Goal: Task Accomplishment & Management: Use online tool/utility

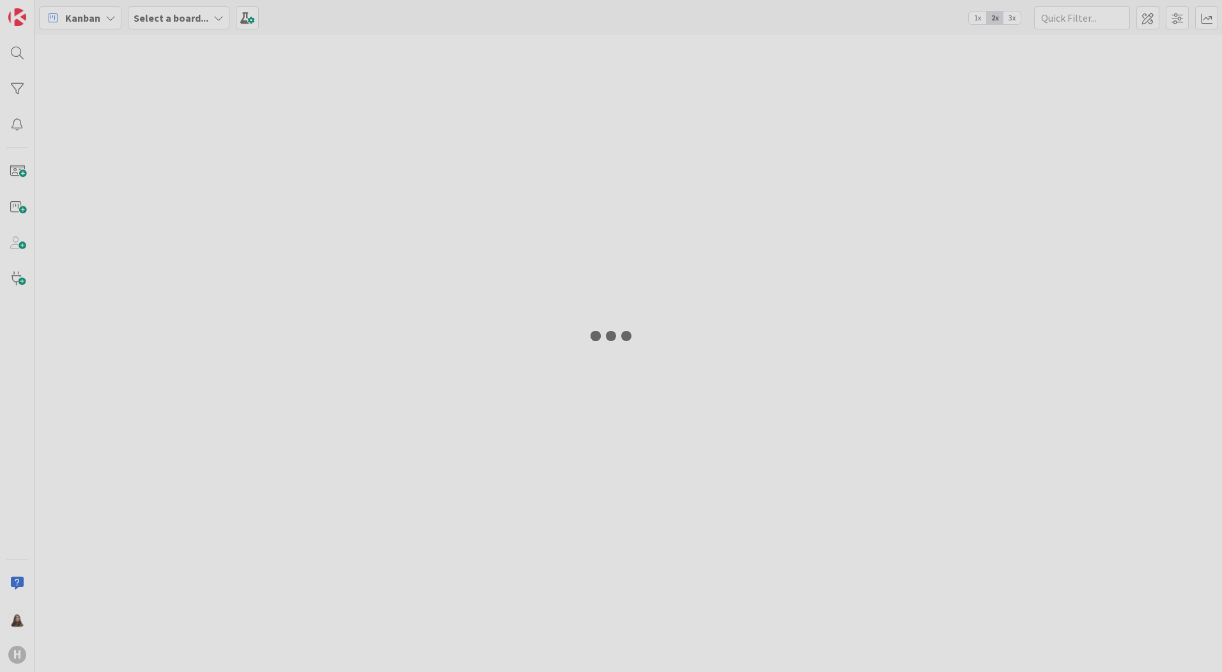
type input "desktop"
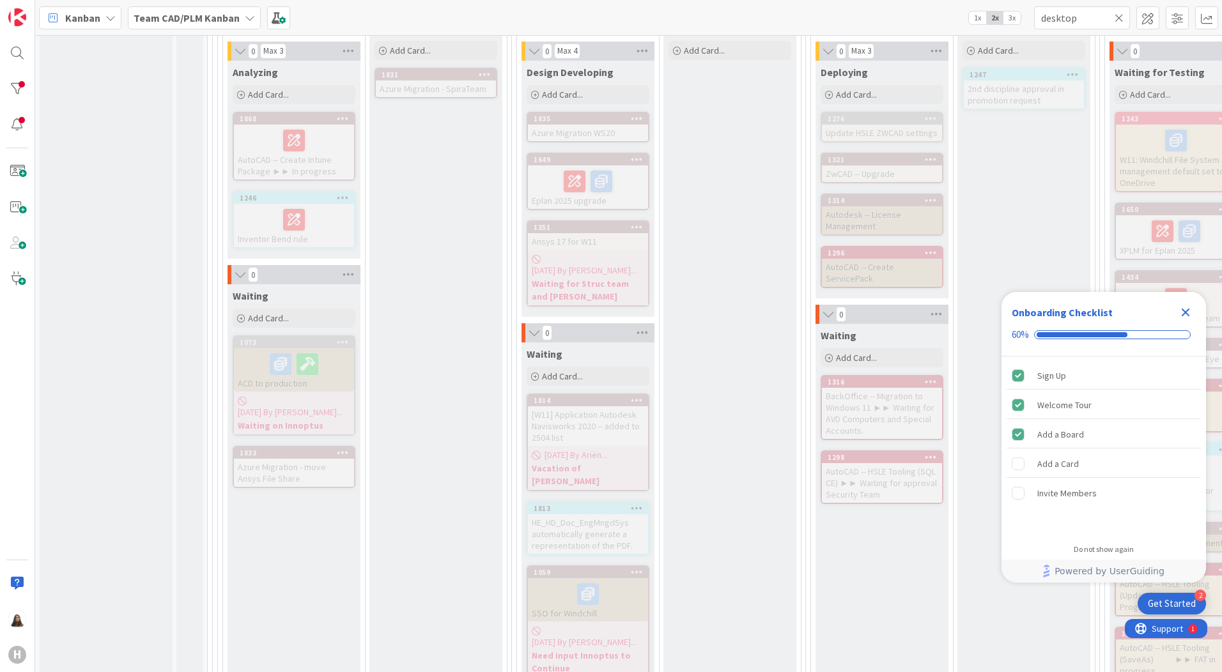
scroll to position [256, 0]
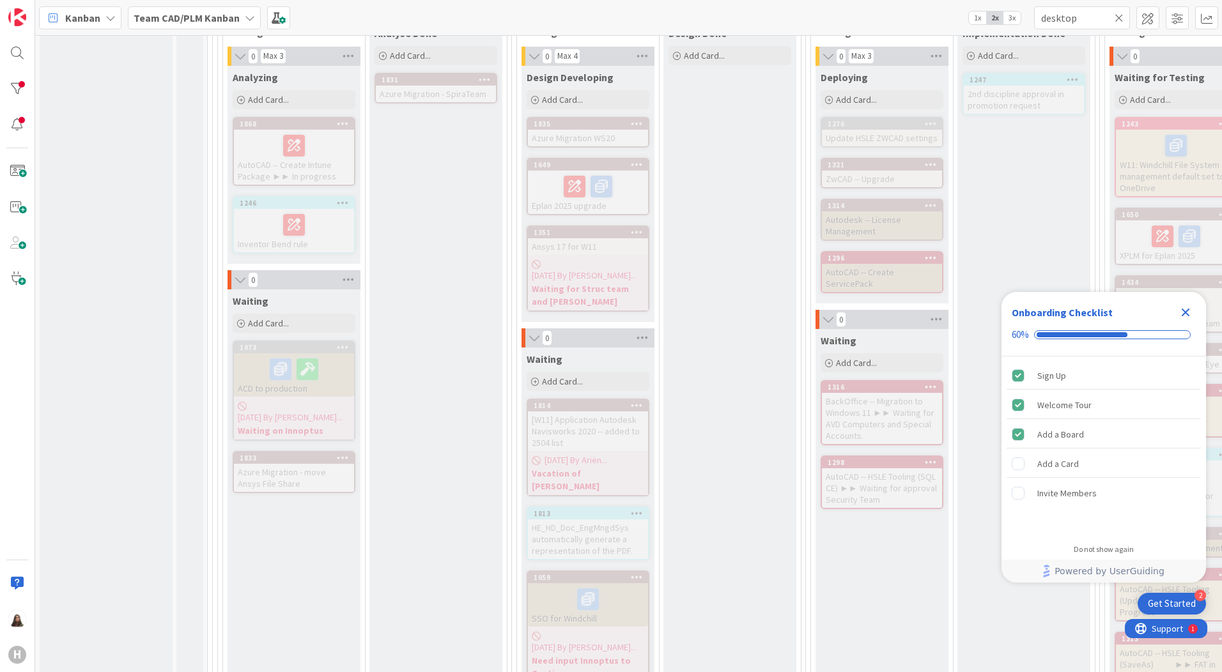
click at [1186, 313] on icon "Close Checklist" at bounding box center [1186, 313] width 8 height 8
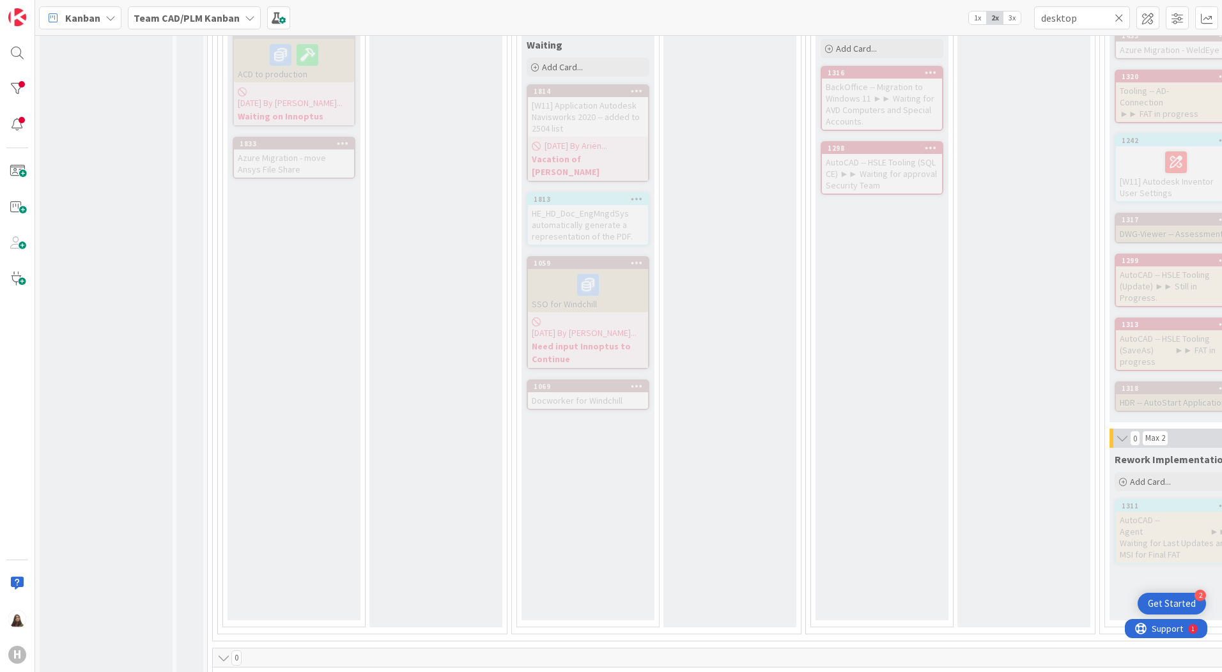
scroll to position [767, 0]
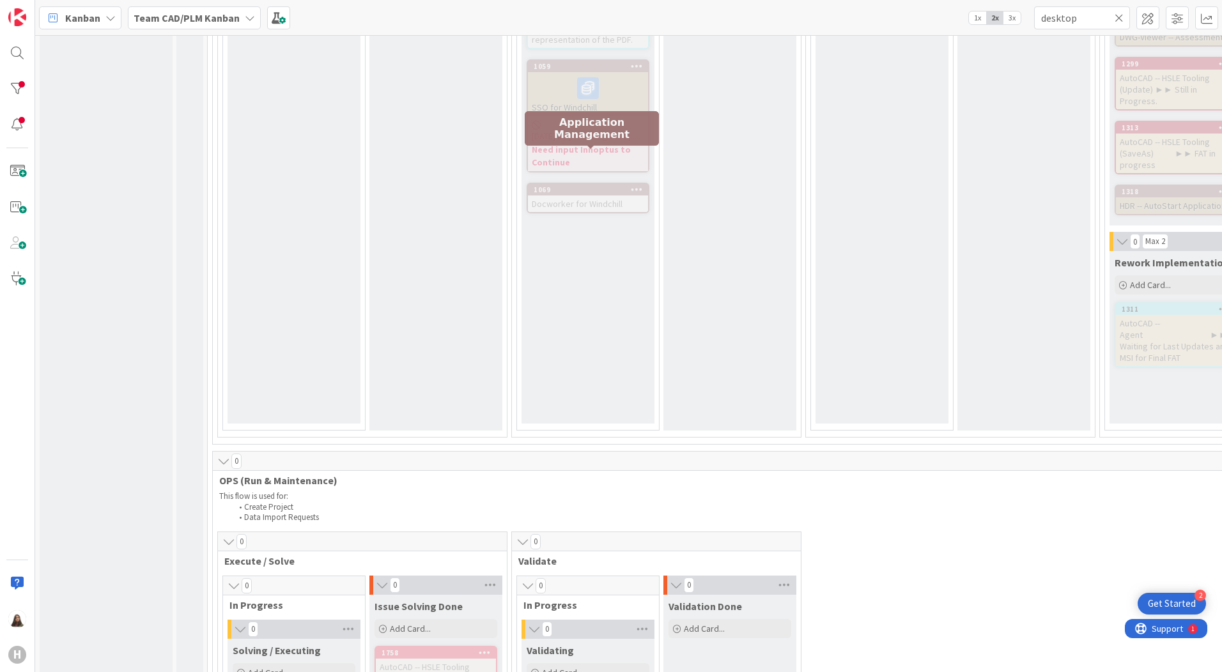
click at [577, 198] on span "Docworker for Windchill" at bounding box center [577, 204] width 91 height 12
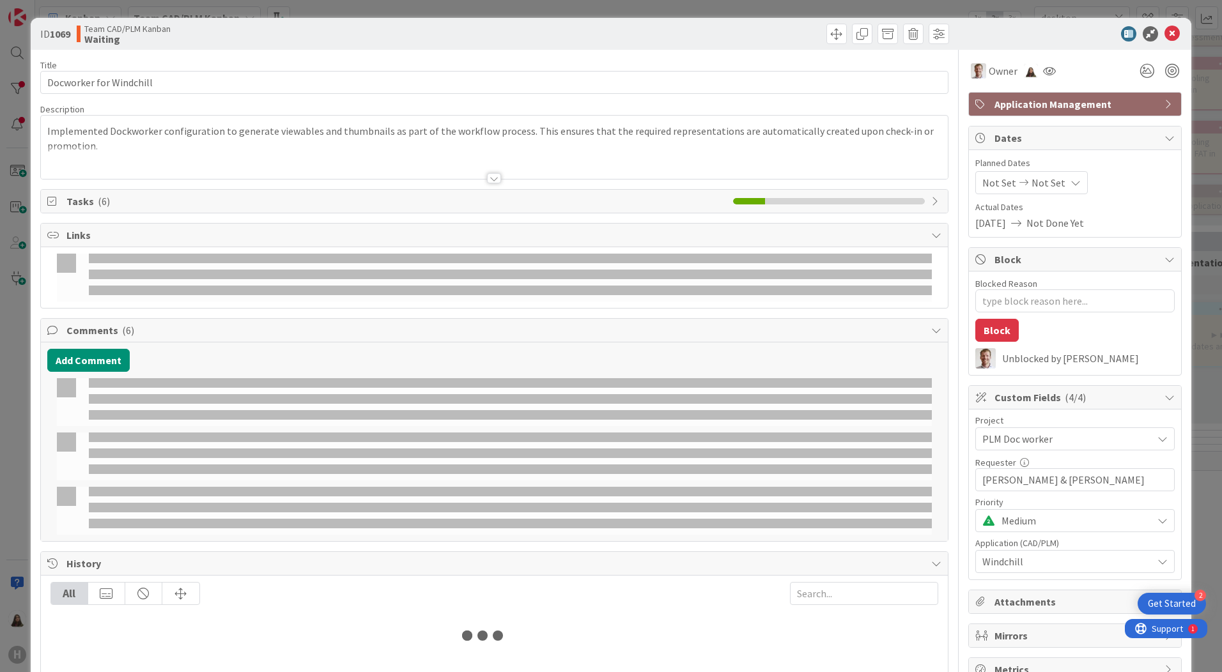
type textarea "x"
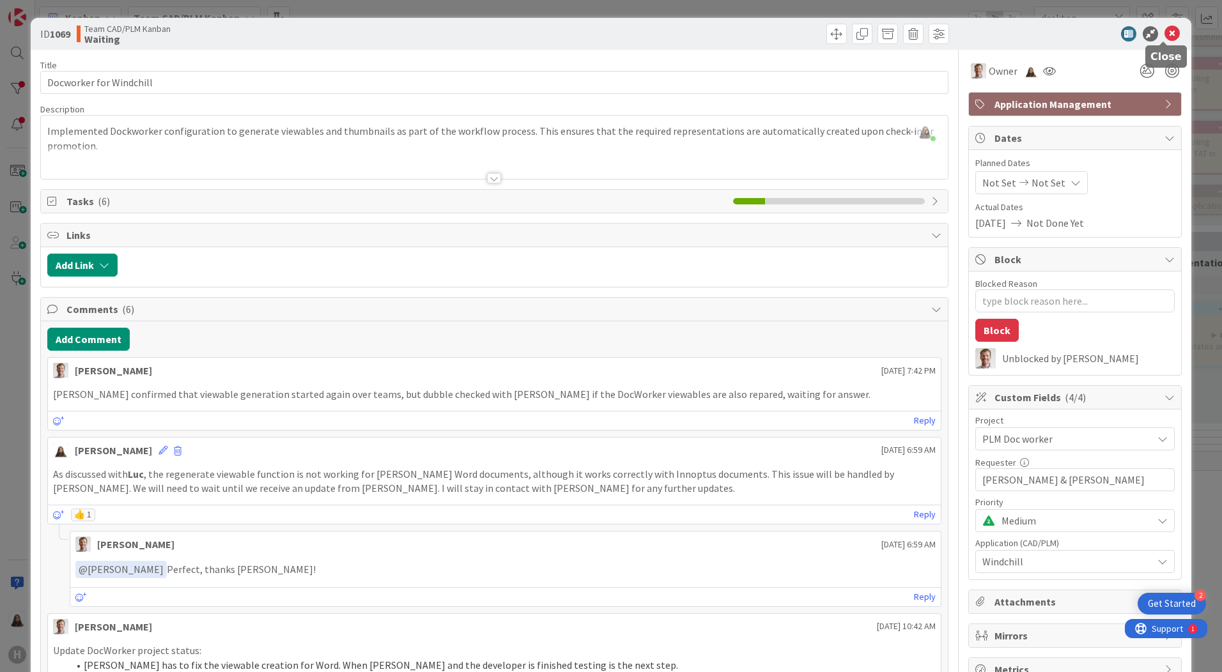
click at [1165, 31] on icon at bounding box center [1172, 33] width 15 height 15
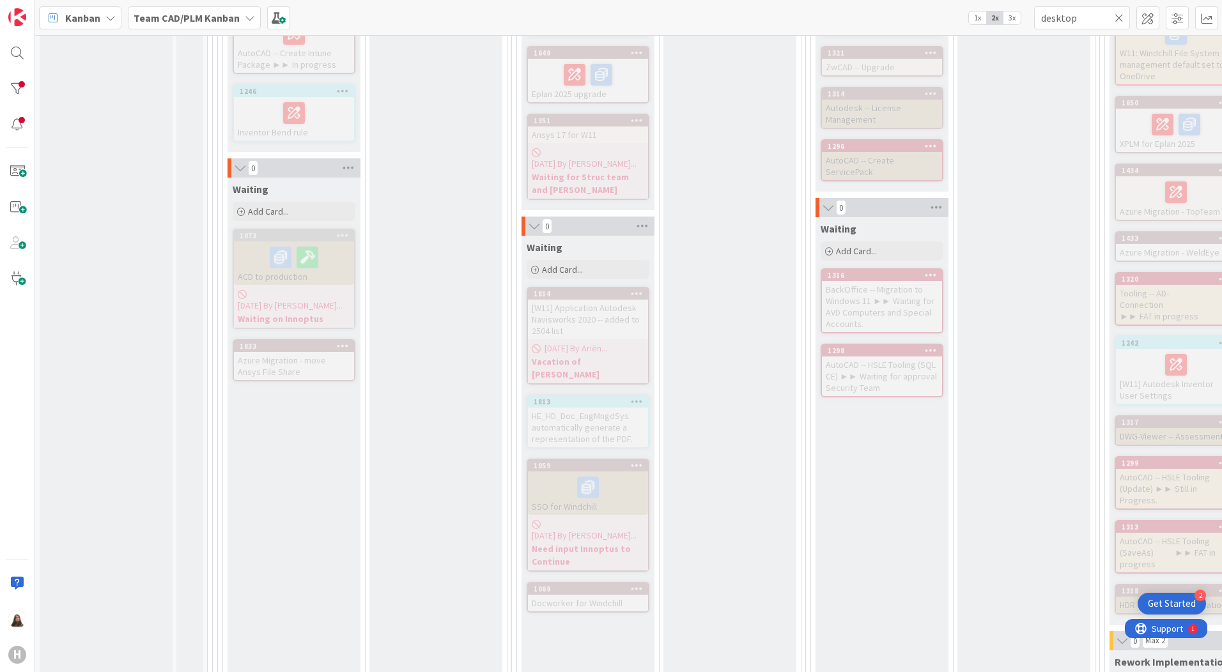
scroll to position [447, 0]
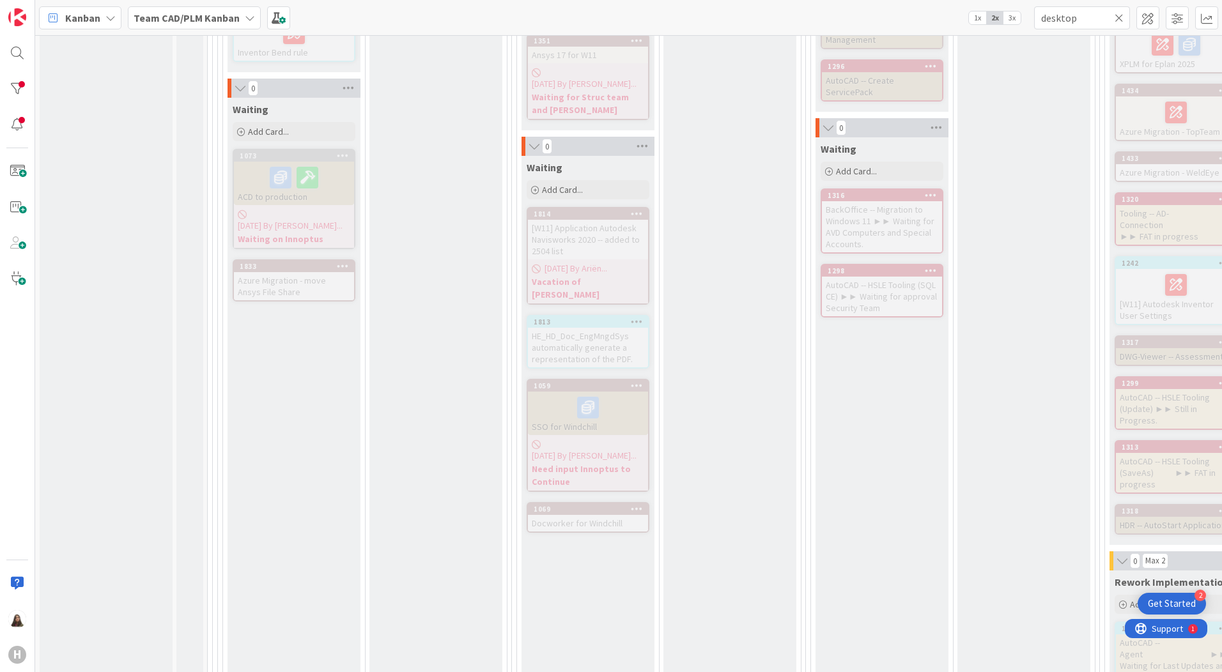
drag, startPoint x: 636, startPoint y: 471, endPoint x: 767, endPoint y: 385, distance: 156.9
click at [767, 385] on div "Design Done Add Card..." at bounding box center [729, 290] width 133 height 920
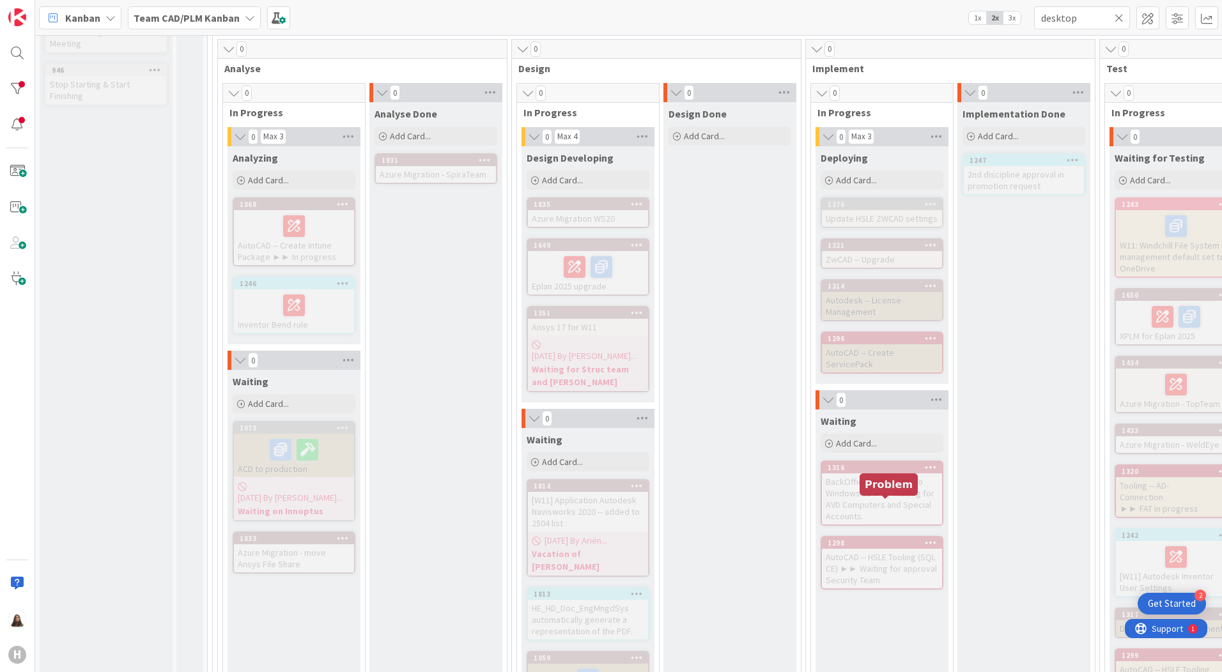
scroll to position [128, 0]
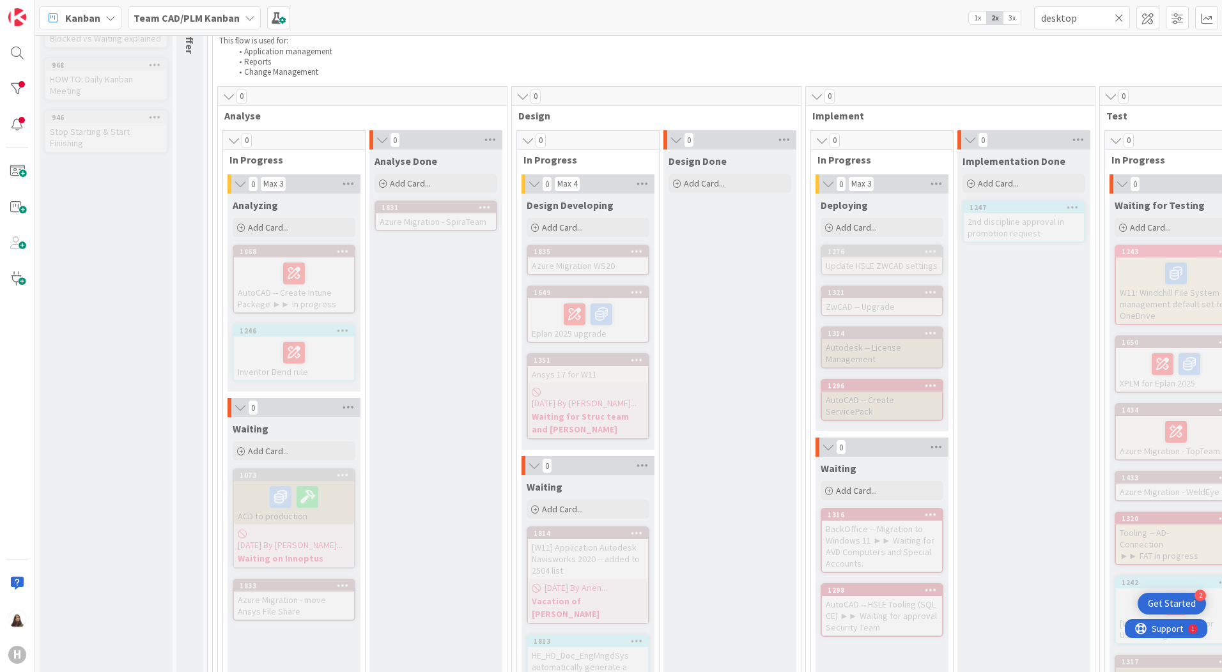
click at [1010, 17] on span "3x" at bounding box center [1011, 18] width 17 height 13
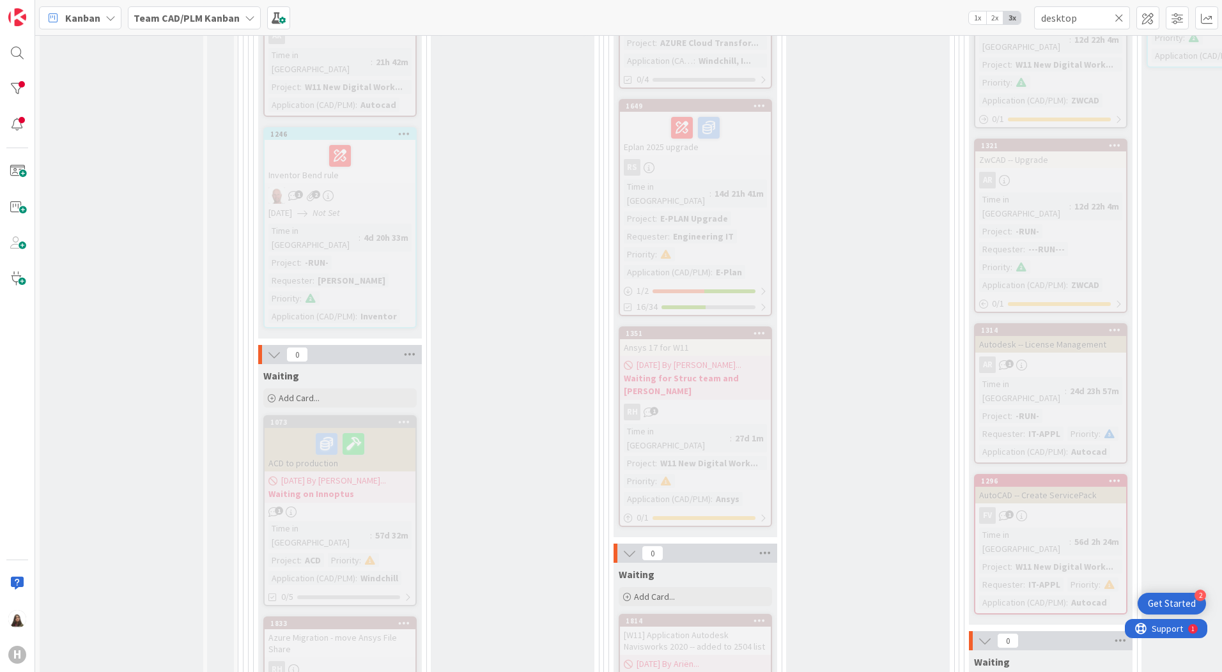
scroll to position [256, 0]
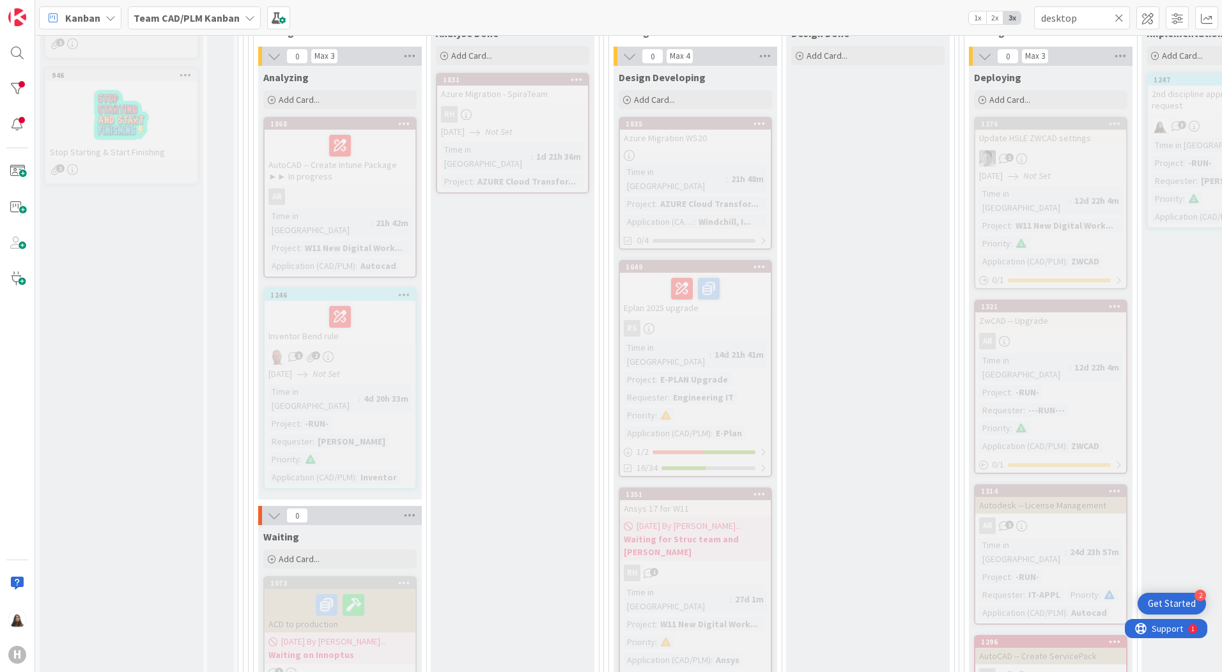
click at [975, 12] on span "1x" at bounding box center [977, 18] width 17 height 13
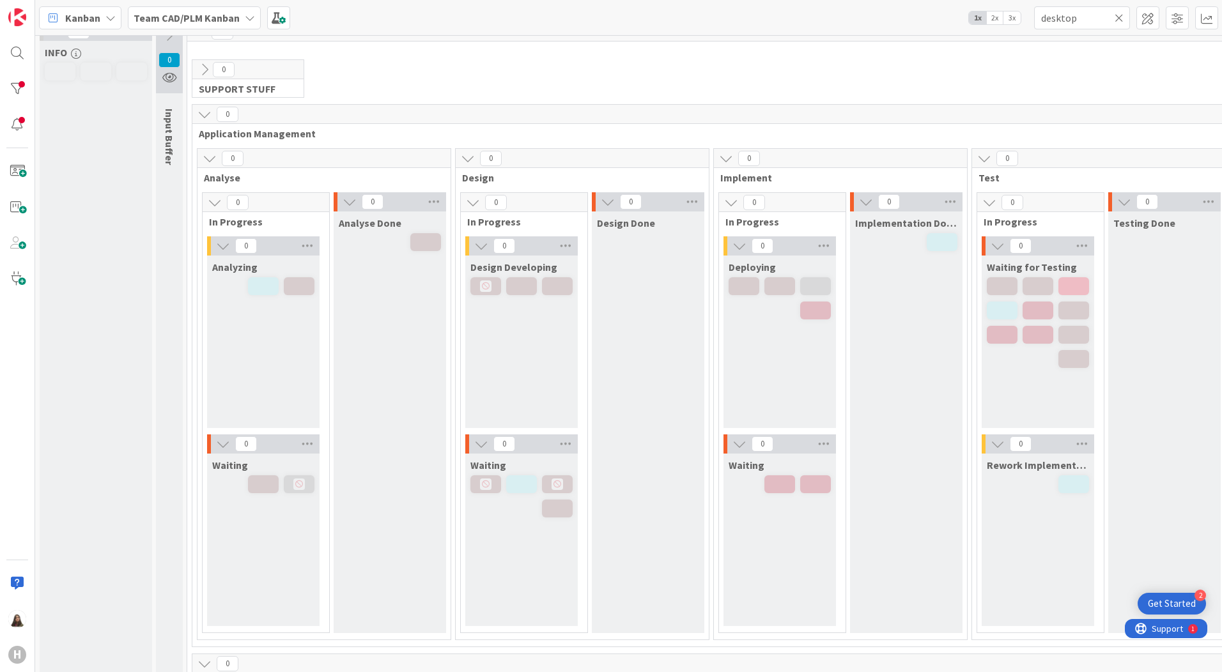
scroll to position [0, 0]
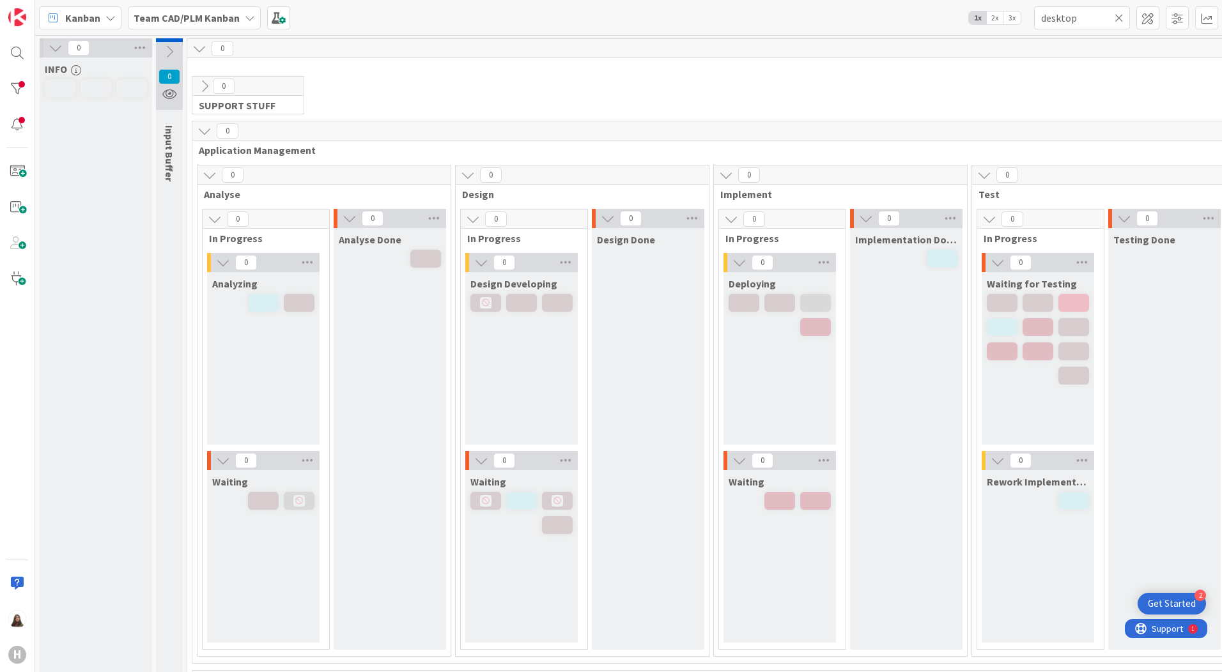
click at [998, 18] on span "2x" at bounding box center [994, 18] width 17 height 13
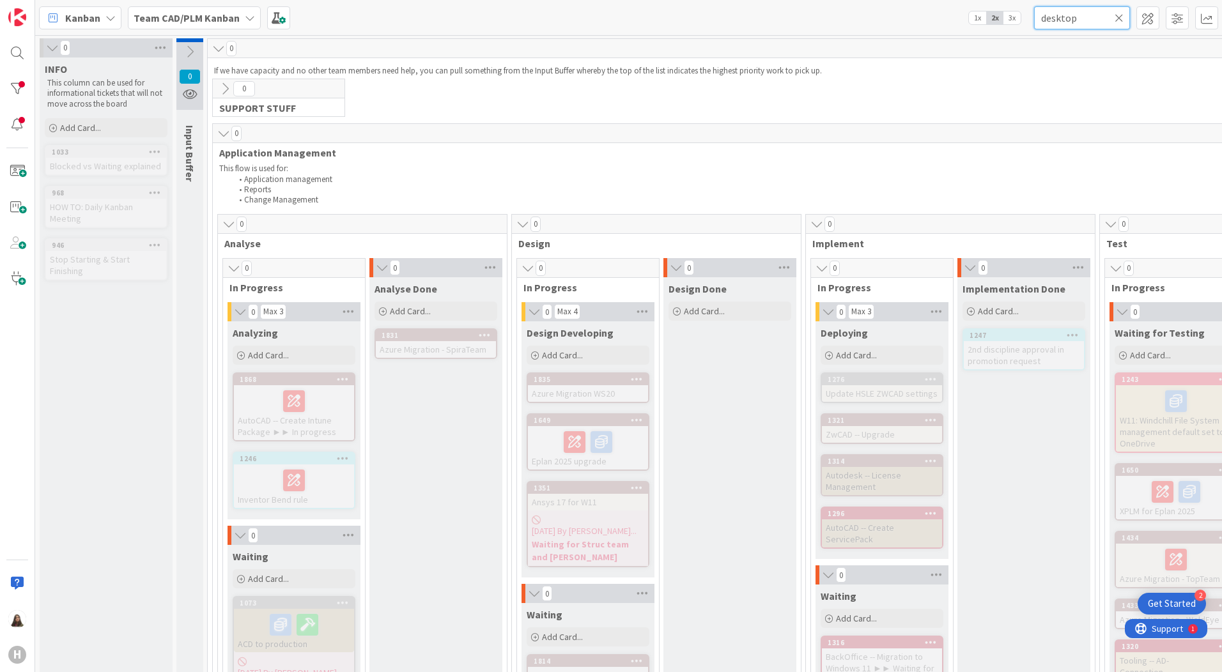
click at [1084, 18] on input "desktop" at bounding box center [1082, 17] width 96 height 23
click at [1116, 19] on icon at bounding box center [1119, 18] width 9 height 12
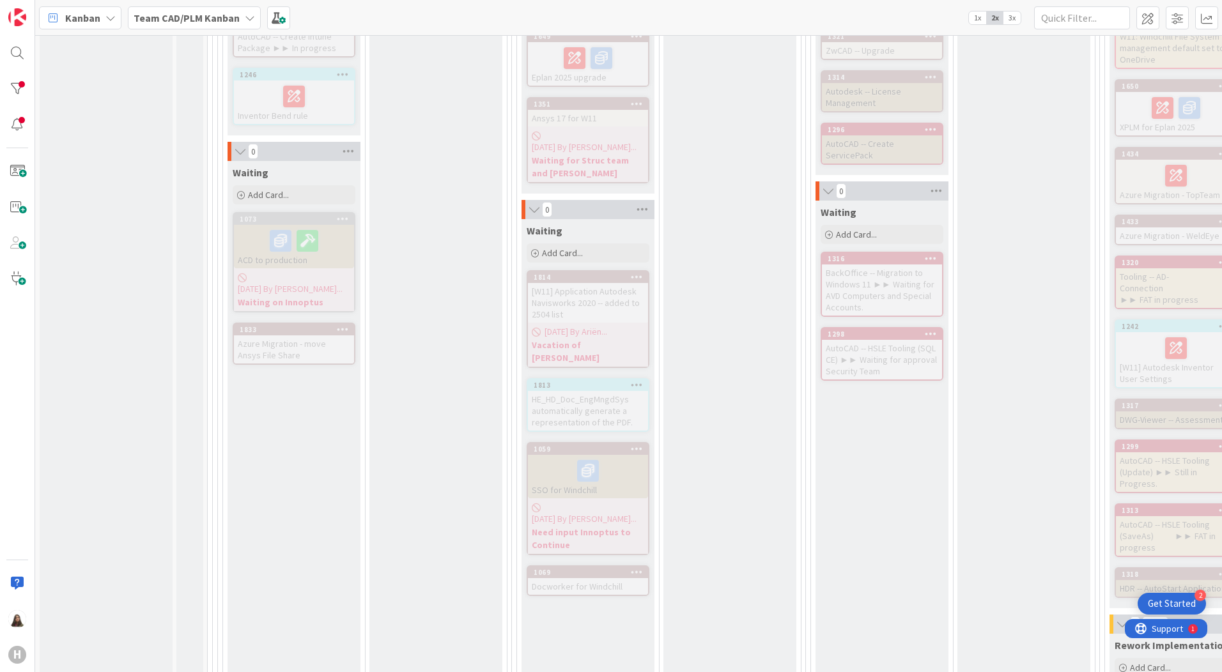
scroll to position [256, 0]
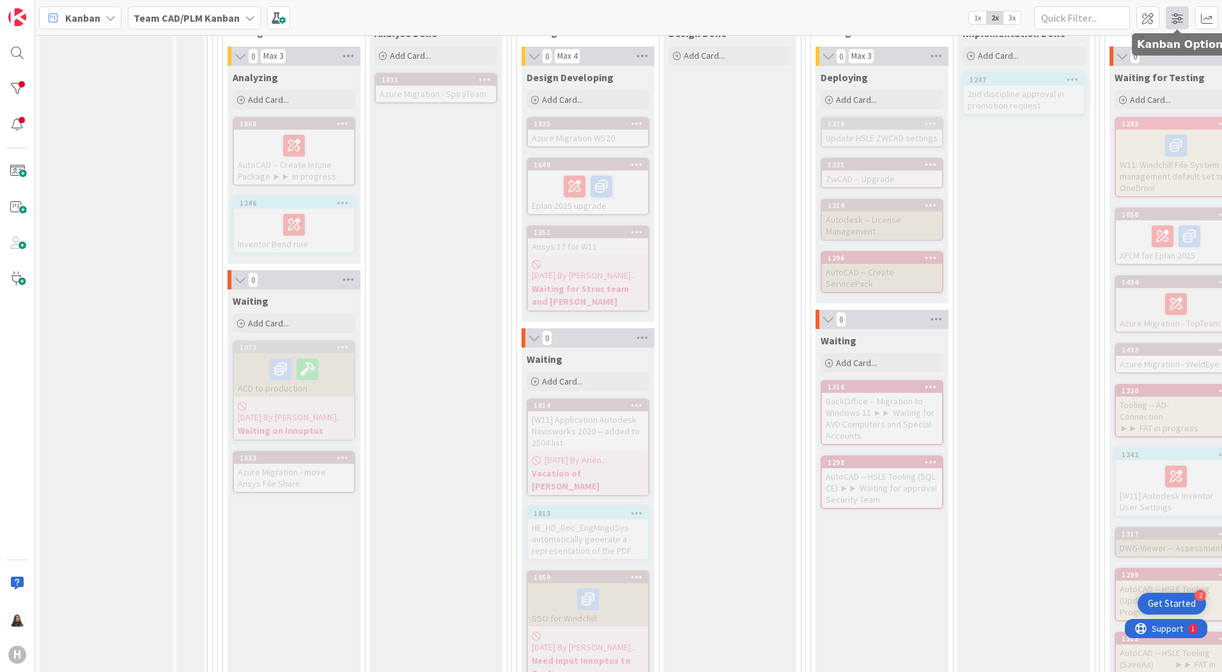
click at [1173, 15] on span at bounding box center [1177, 17] width 23 height 23
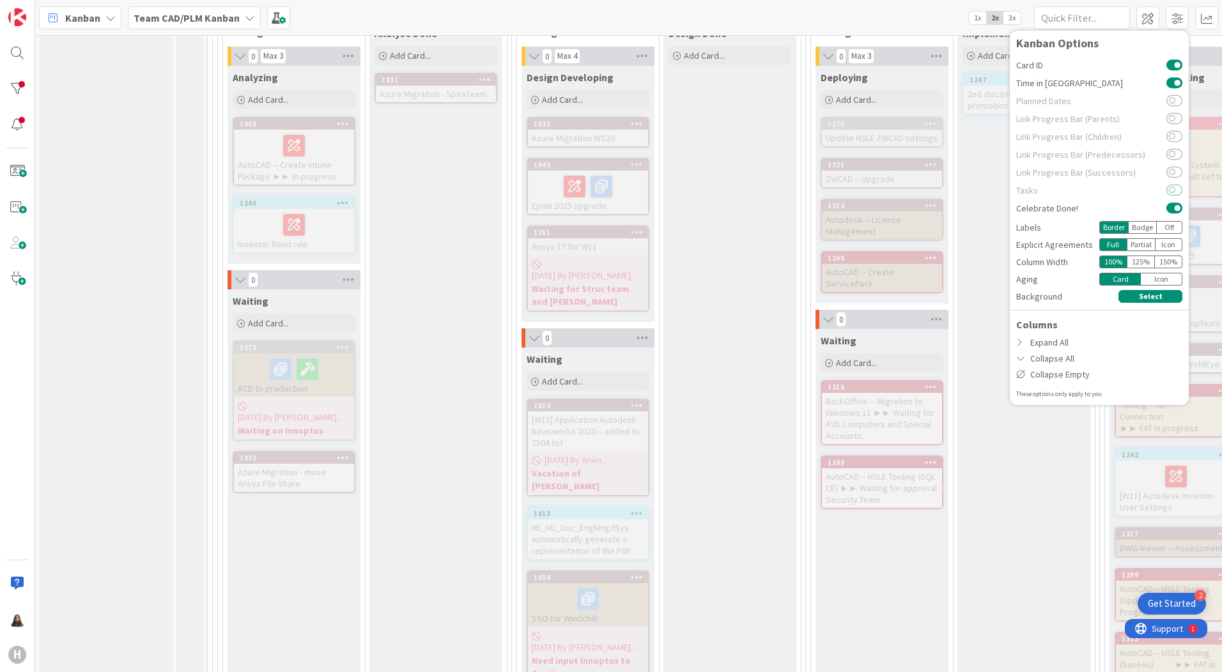
click at [1179, 190] on button at bounding box center [1174, 190] width 16 height 10
click at [1172, 189] on button at bounding box center [1174, 190] width 16 height 10
click at [1170, 108] on div "Planned Dates" at bounding box center [1099, 101] width 166 height 18
click at [1136, 87] on span "Time in [GEOGRAPHIC_DATA]" at bounding box center [1091, 83] width 150 height 9
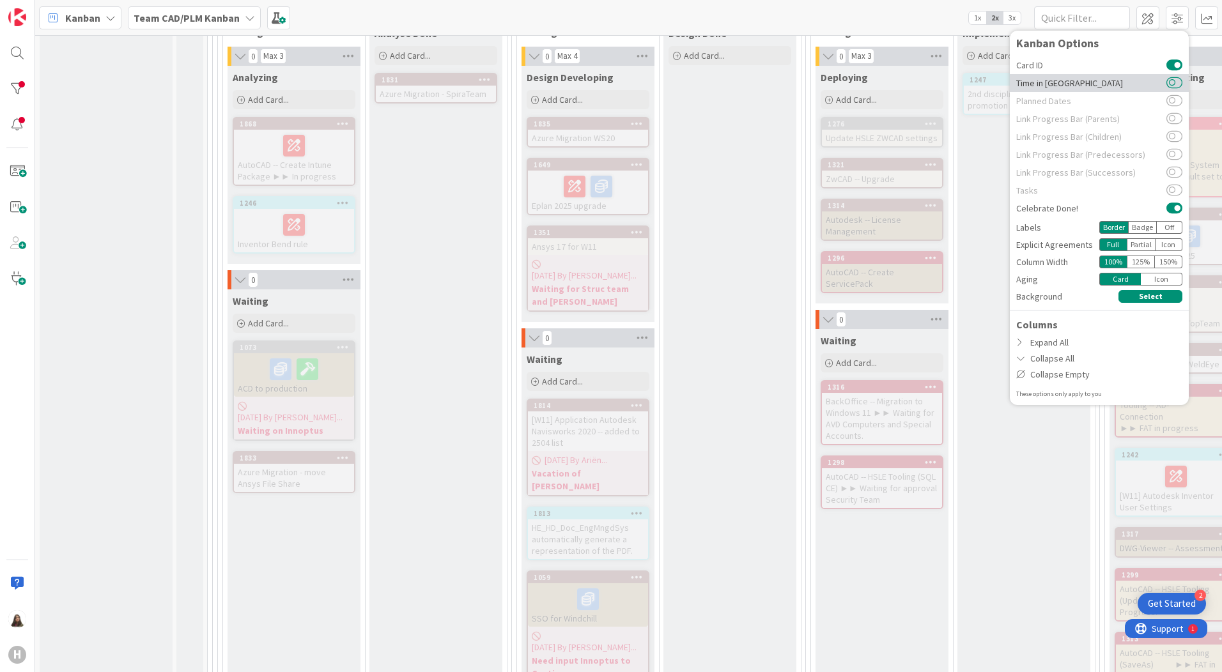
click at [1179, 82] on button at bounding box center [1174, 83] width 16 height 10
click at [1166, 279] on div "Icon" at bounding box center [1162, 279] width 42 height 13
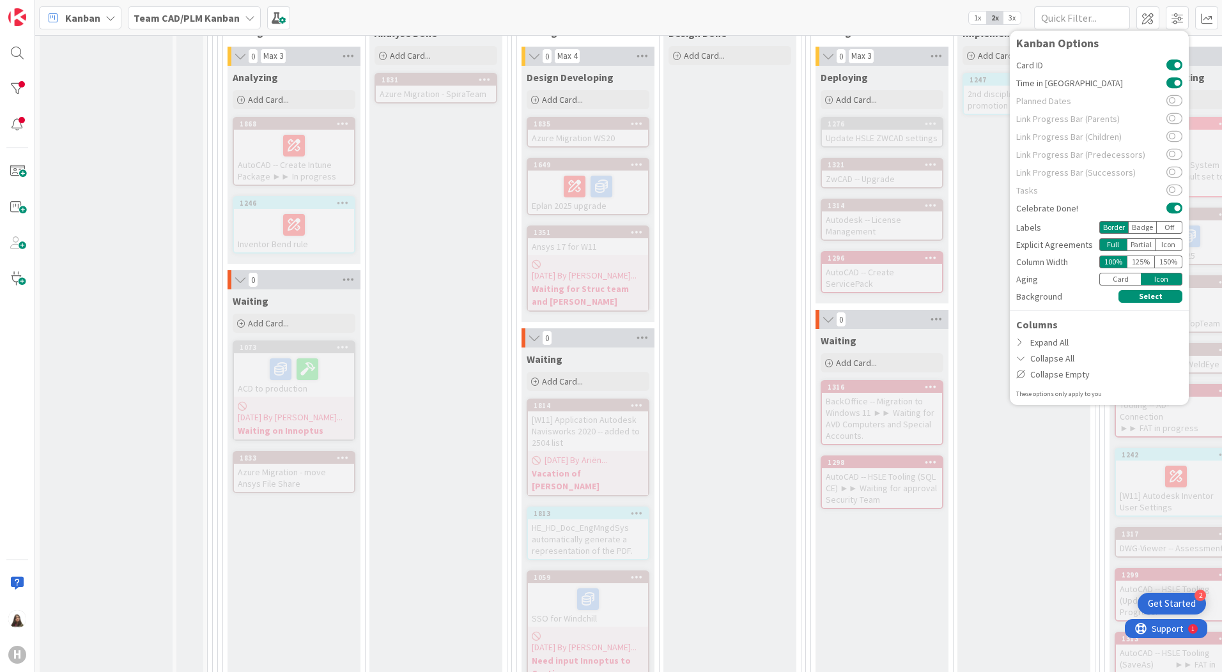
click at [1116, 281] on div "Card" at bounding box center [1120, 279] width 42 height 13
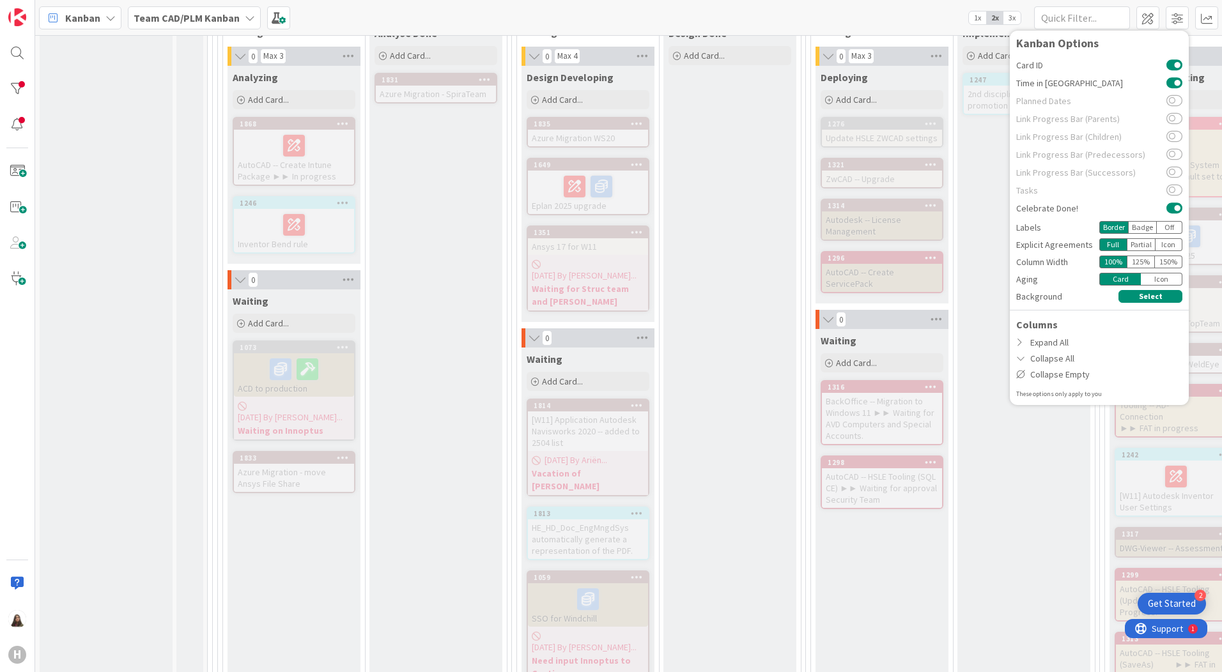
click at [1155, 277] on div "Icon" at bounding box center [1162, 279] width 42 height 13
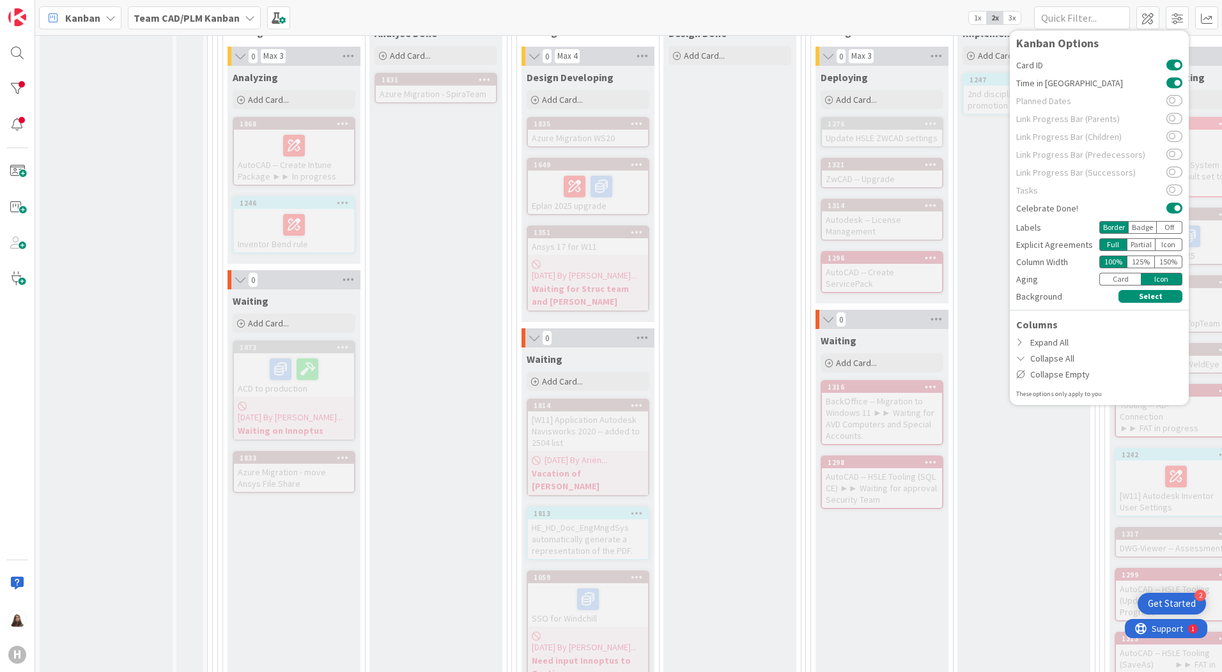
click at [1120, 279] on div "Card" at bounding box center [1120, 279] width 42 height 13
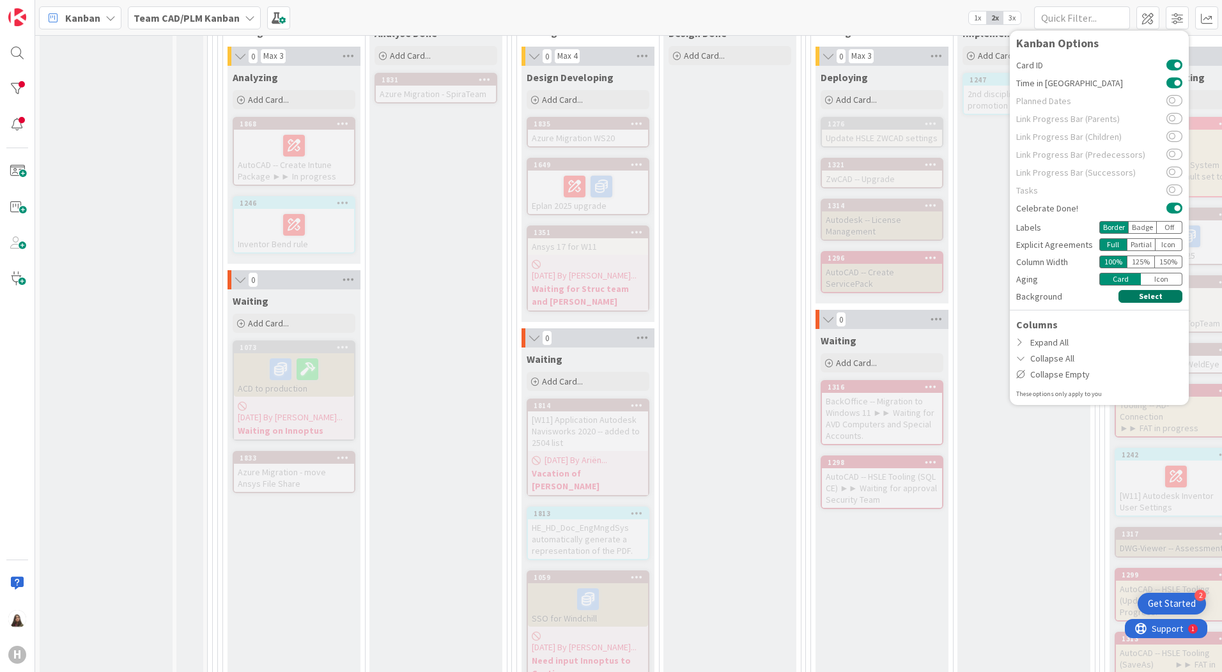
click at [1154, 299] on button "Select" at bounding box center [1151, 296] width 64 height 13
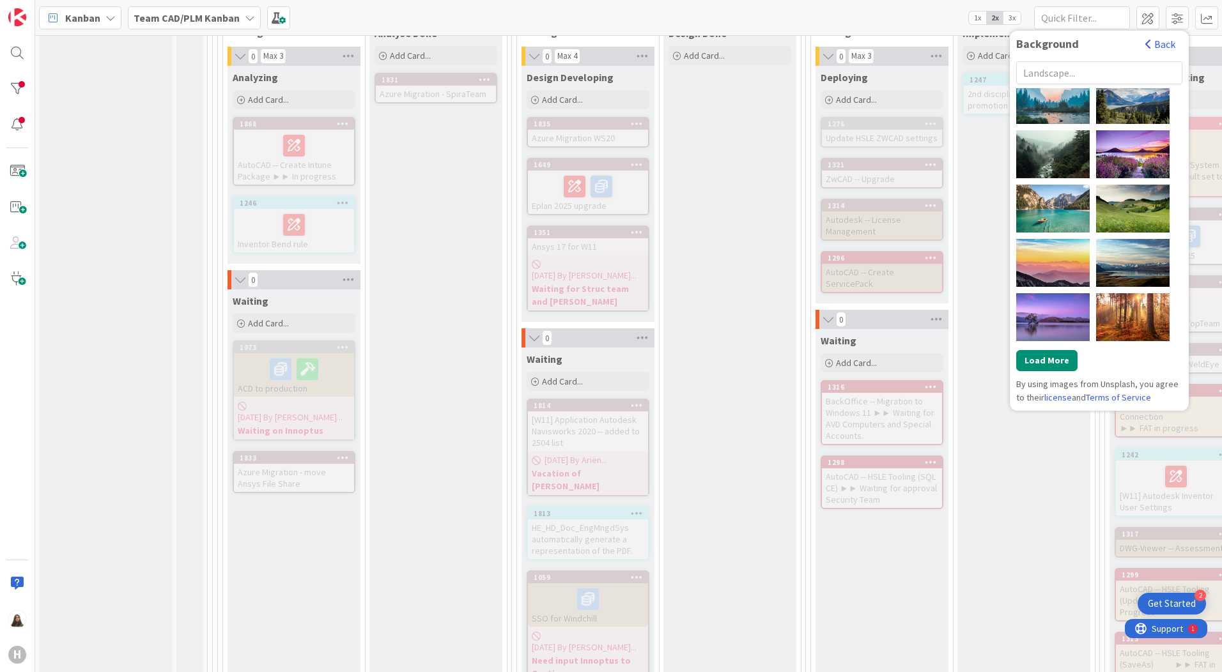
scroll to position [0, 0]
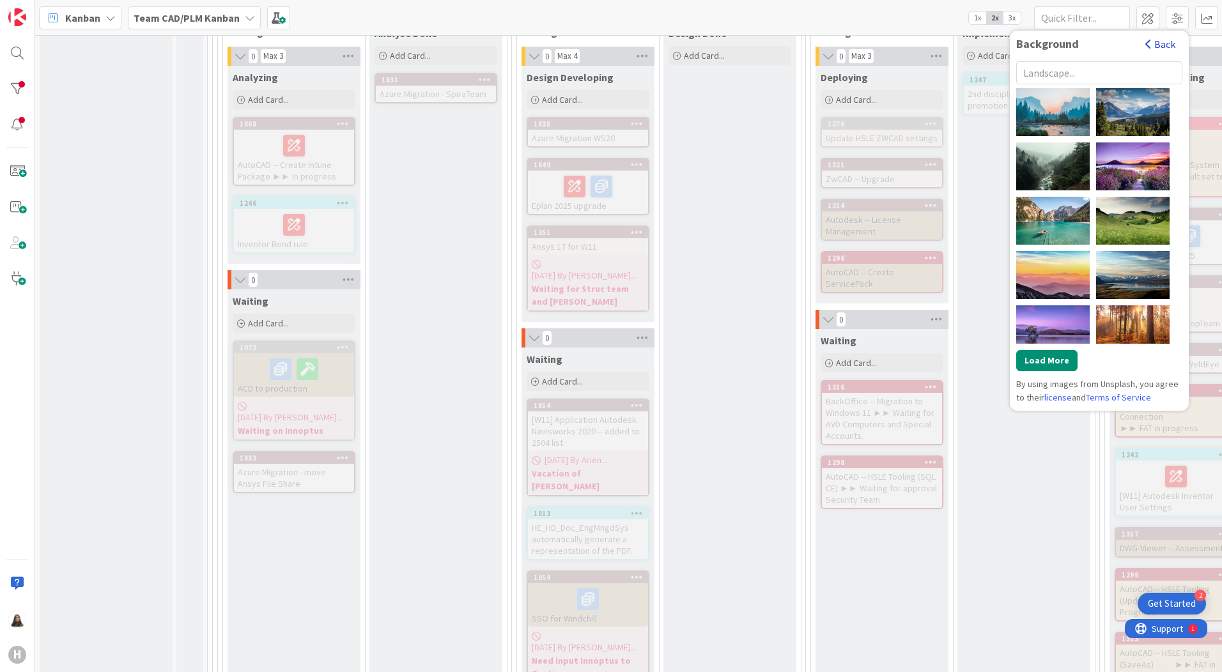
click at [1175, 47] on button "Back" at bounding box center [1160, 44] width 31 height 14
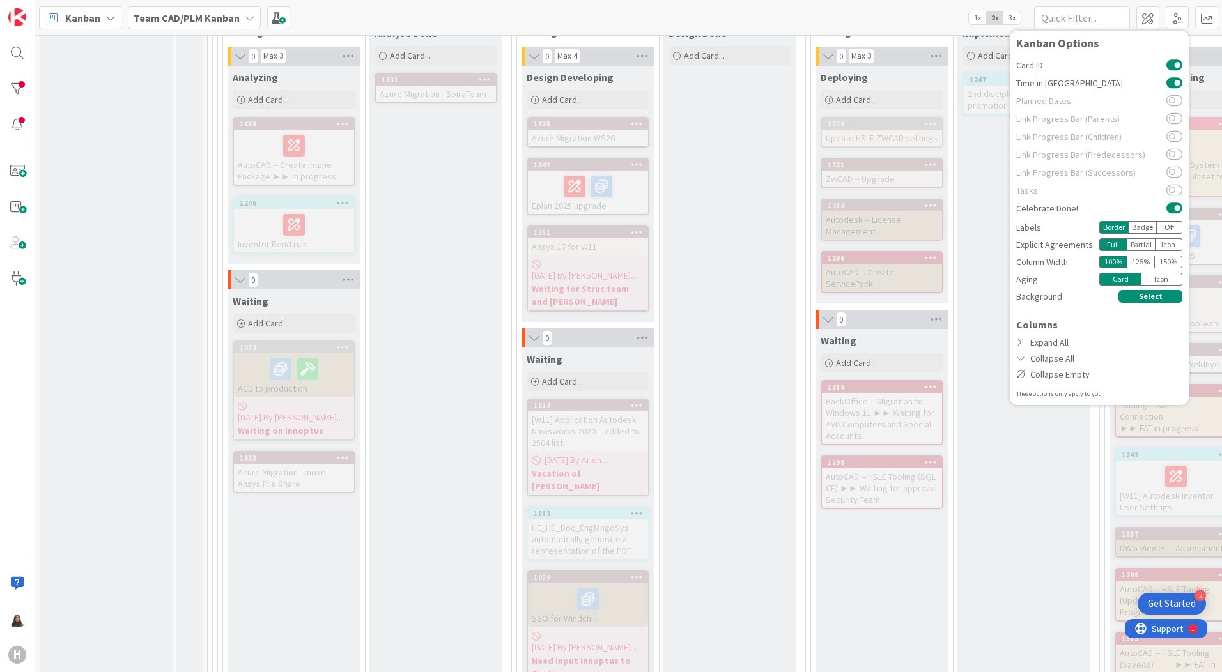
click at [989, 169] on div "Implementation Done Add Card... 1247 2nd discipline approval in promotion reque…" at bounding box center [1023, 482] width 133 height 920
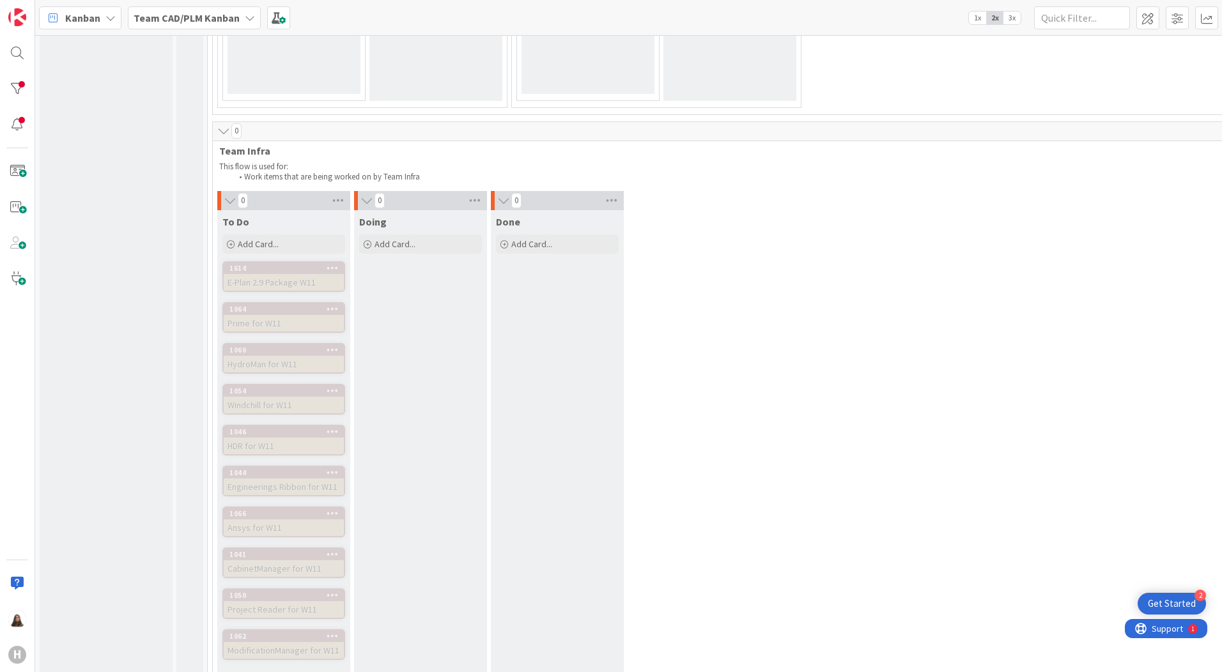
scroll to position [2096, 0]
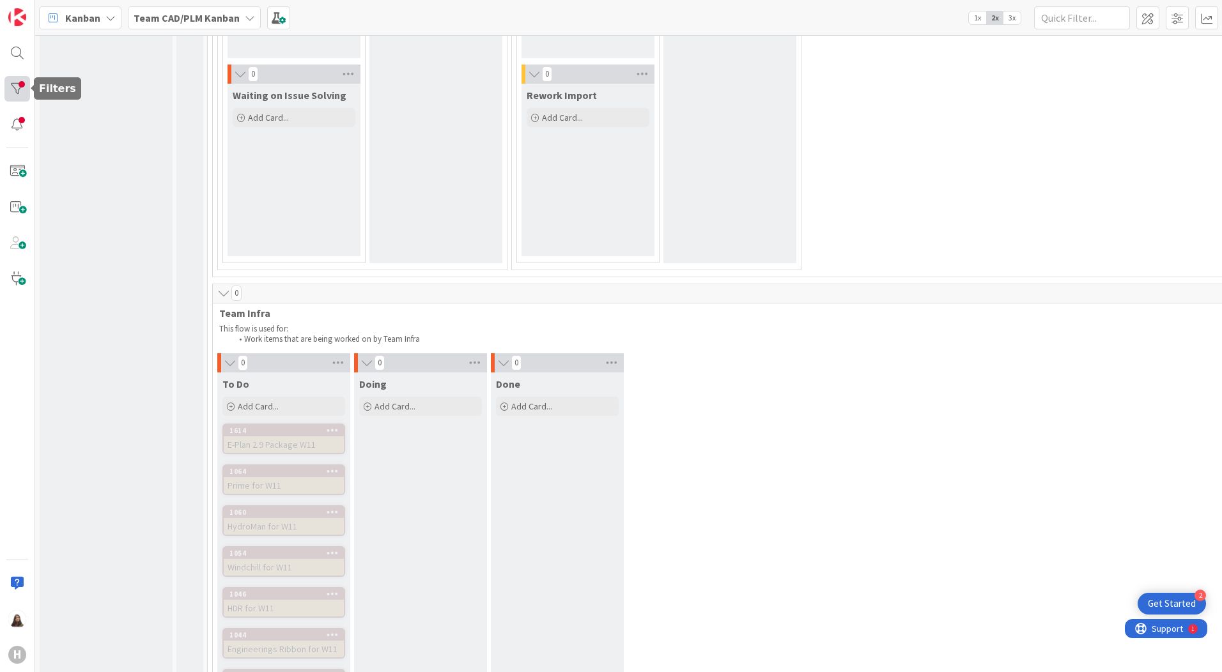
click at [14, 84] on div at bounding box center [17, 89] width 26 height 26
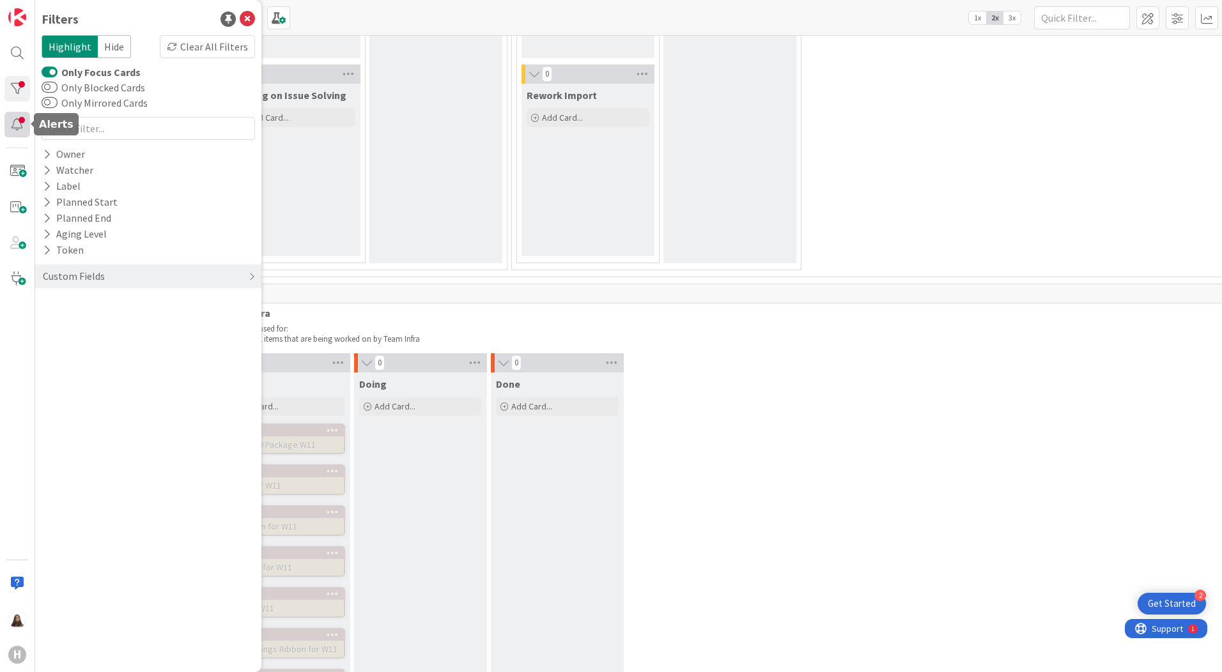
click at [19, 123] on div at bounding box center [17, 125] width 26 height 26
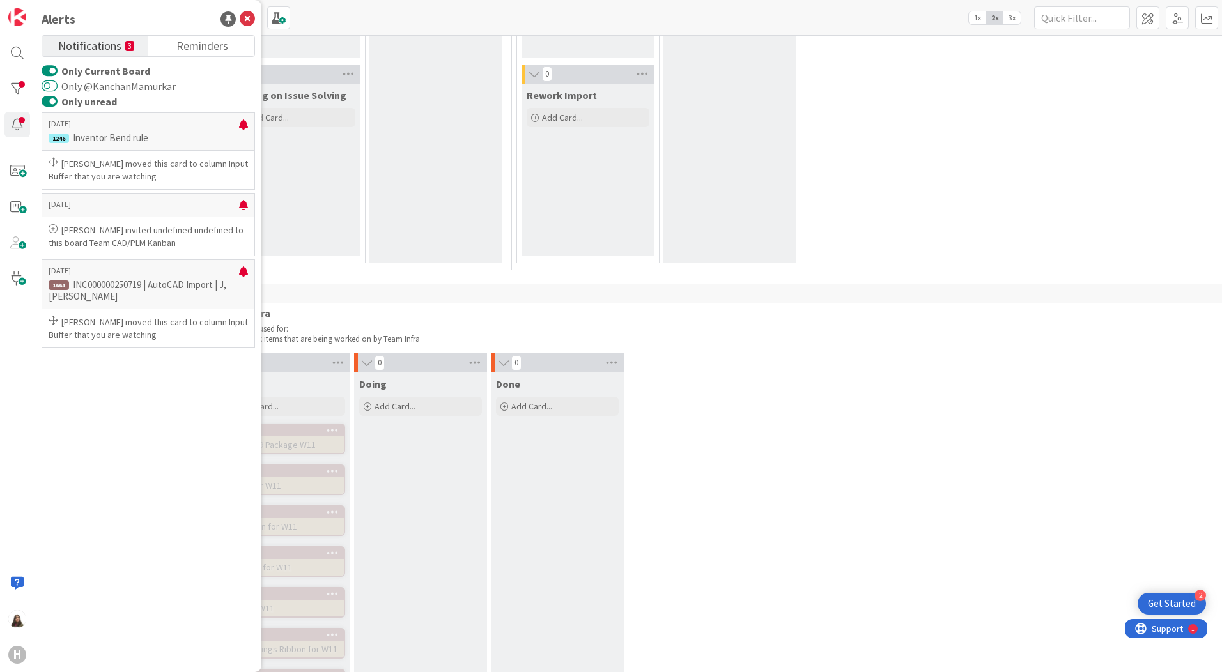
click at [56, 84] on button "Only @KanchanMamurkar" at bounding box center [50, 86] width 16 height 13
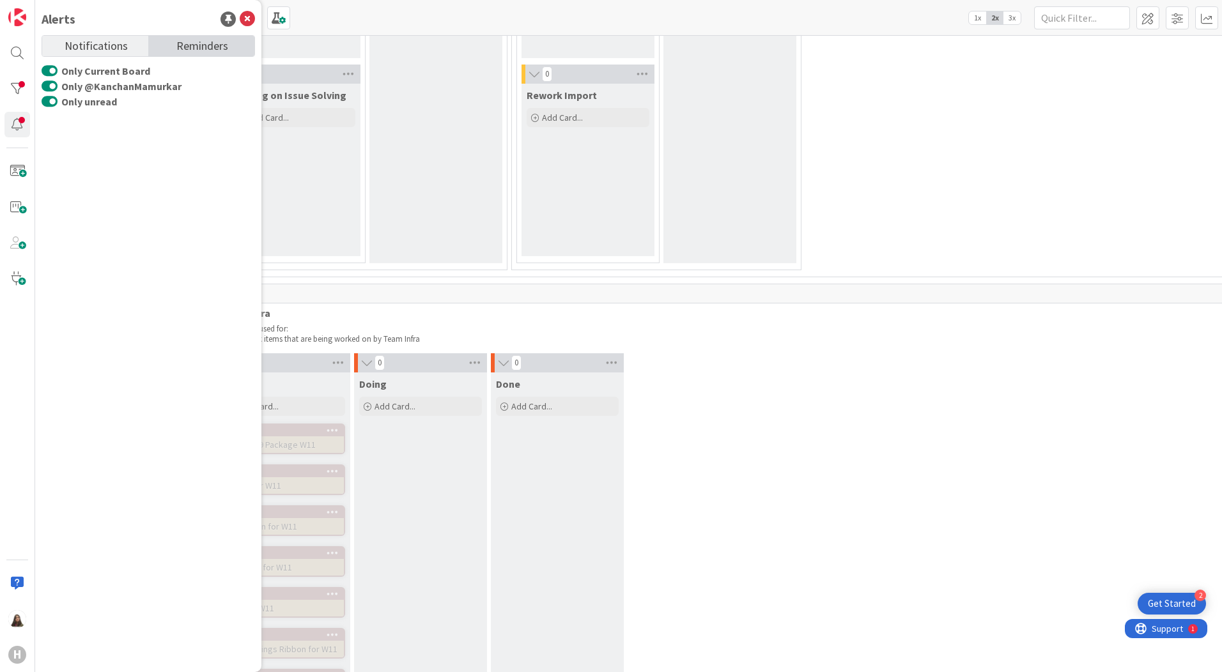
click at [197, 45] on span "Reminders" at bounding box center [202, 45] width 52 height 18
click at [52, 88] on button "Show Done Cards" at bounding box center [50, 86] width 16 height 13
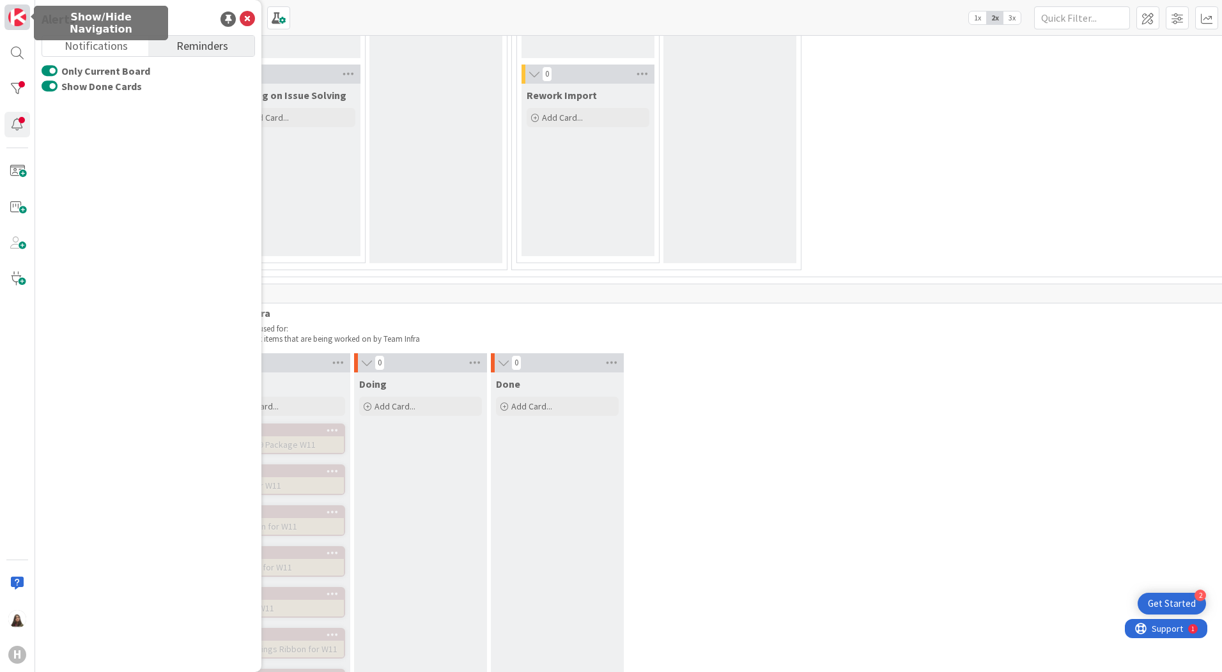
click at [21, 22] on img at bounding box center [17, 17] width 18 height 18
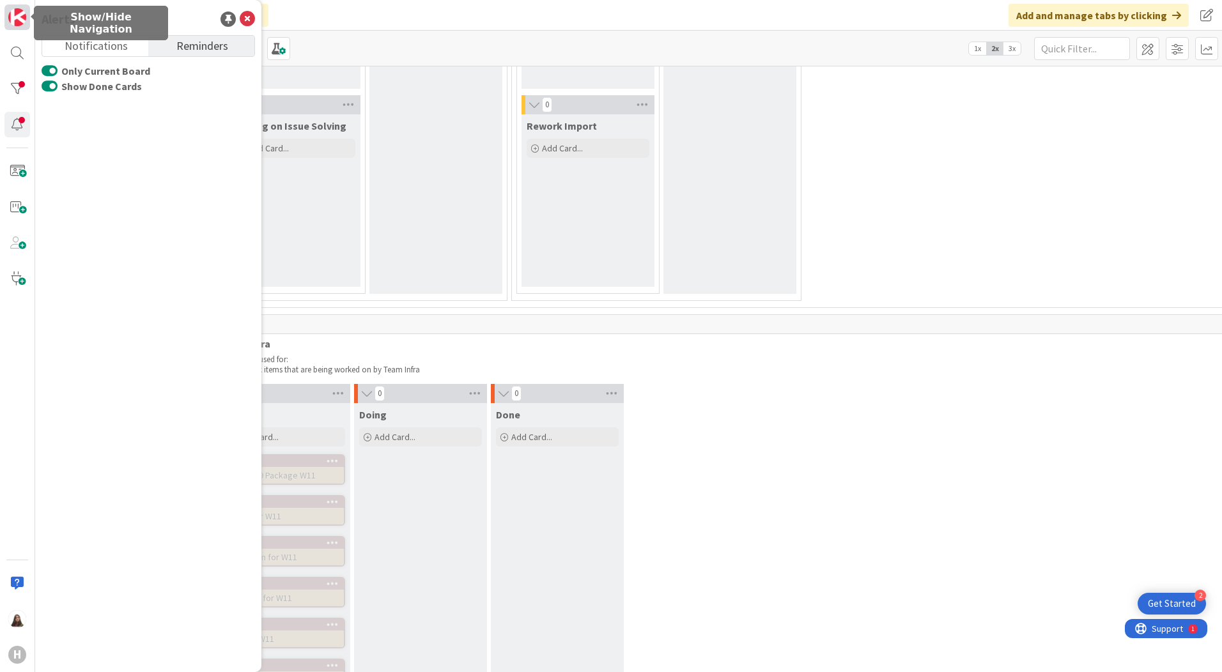
click at [10, 20] on img at bounding box center [17, 17] width 18 height 18
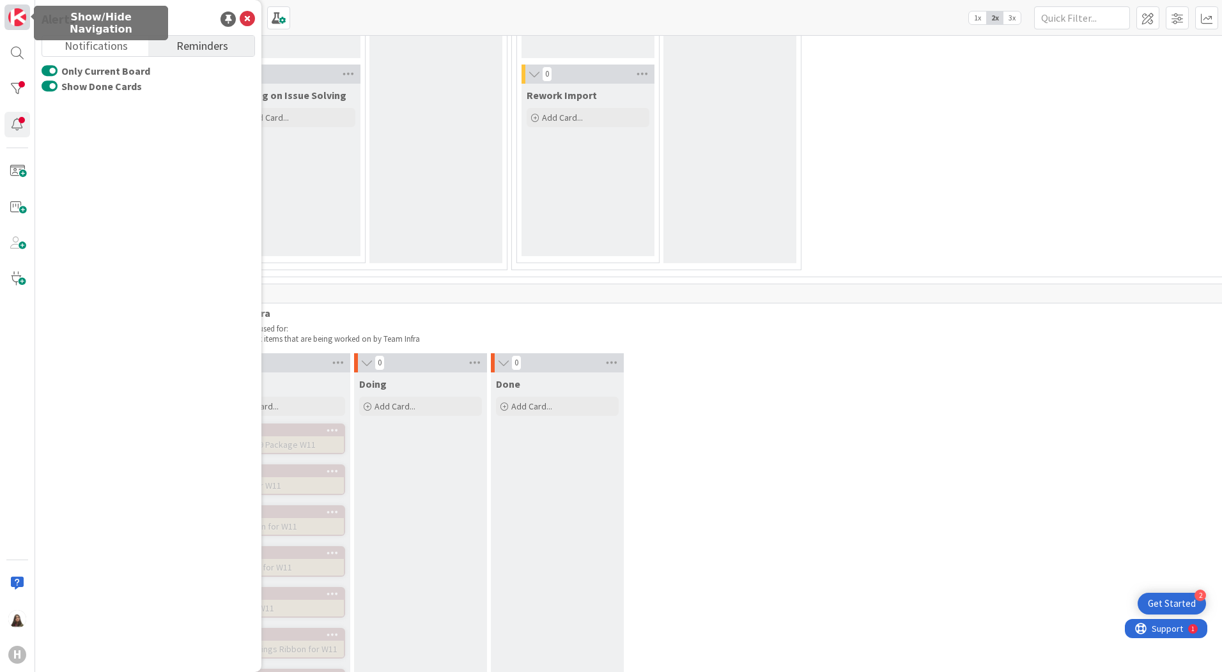
click at [10, 20] on img at bounding box center [17, 17] width 18 height 18
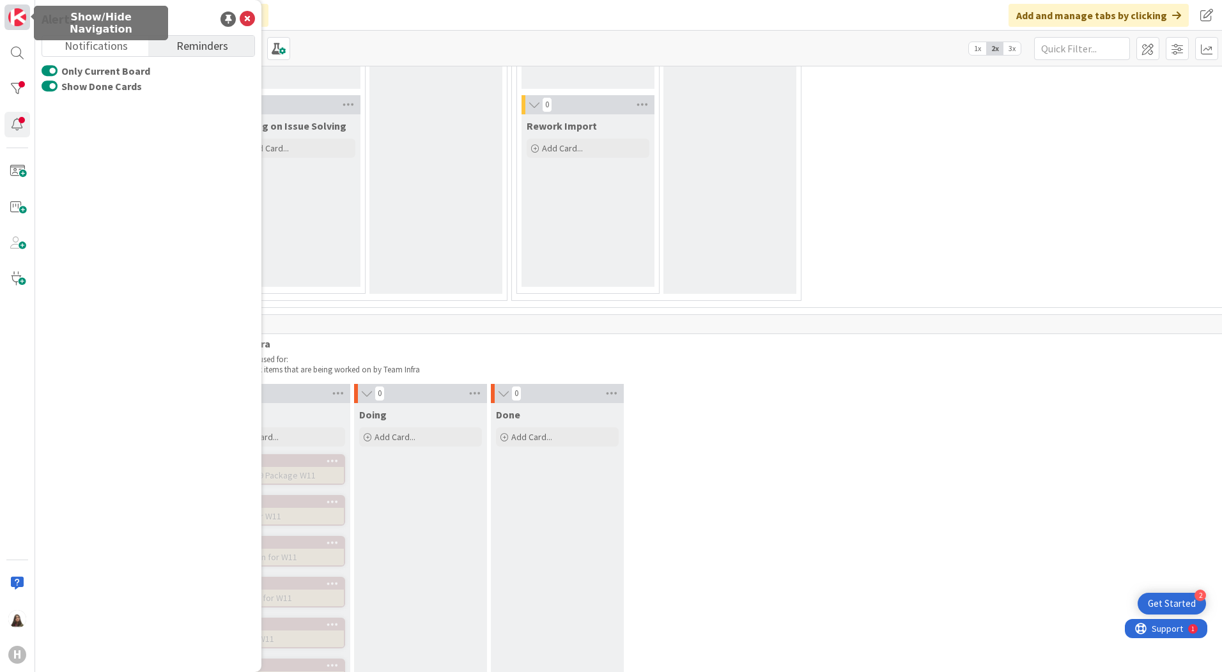
click at [10, 20] on img at bounding box center [17, 17] width 18 height 18
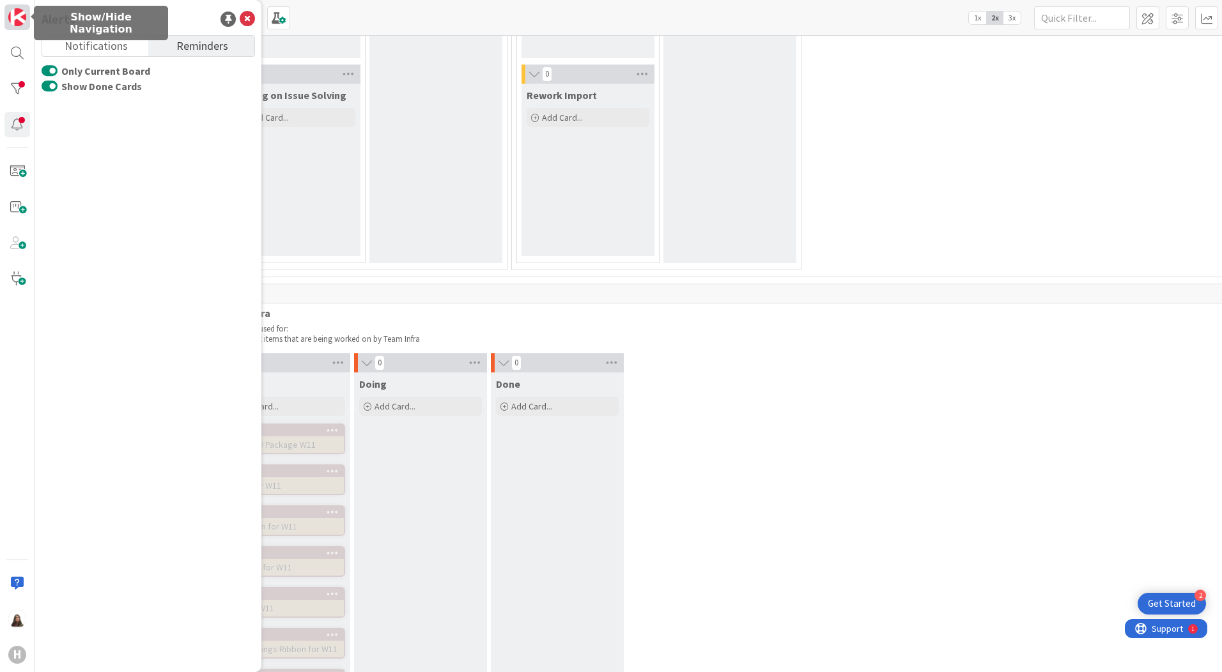
click at [10, 20] on img at bounding box center [17, 17] width 18 height 18
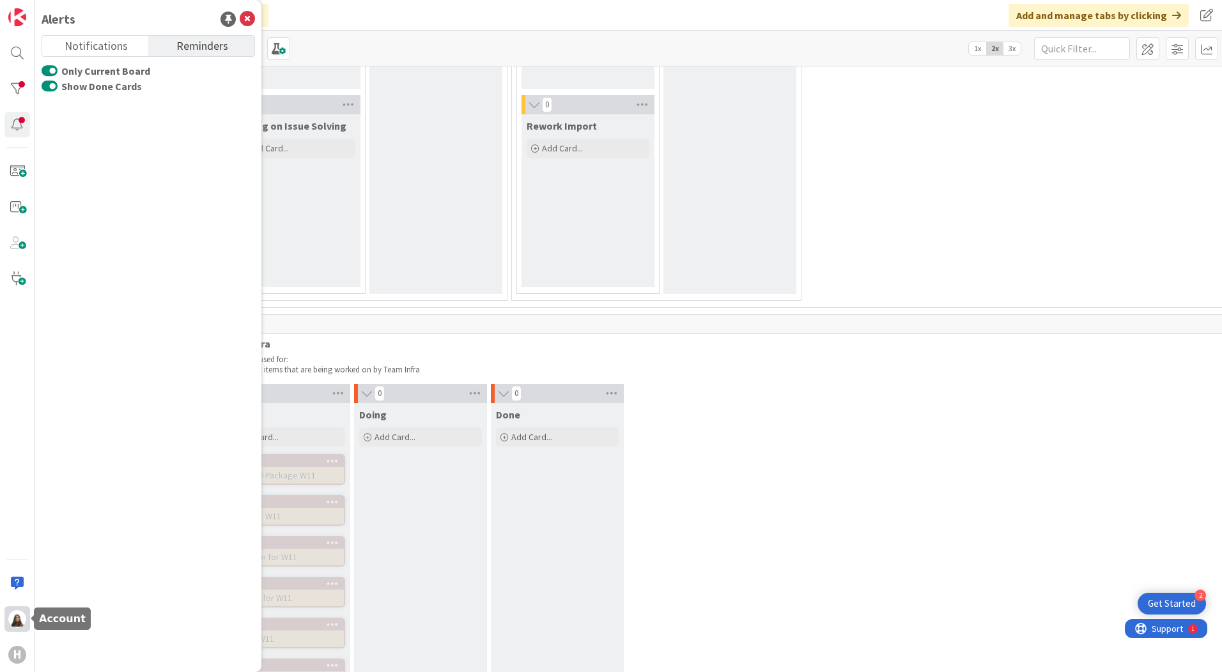
click at [12, 613] on img at bounding box center [17, 619] width 18 height 18
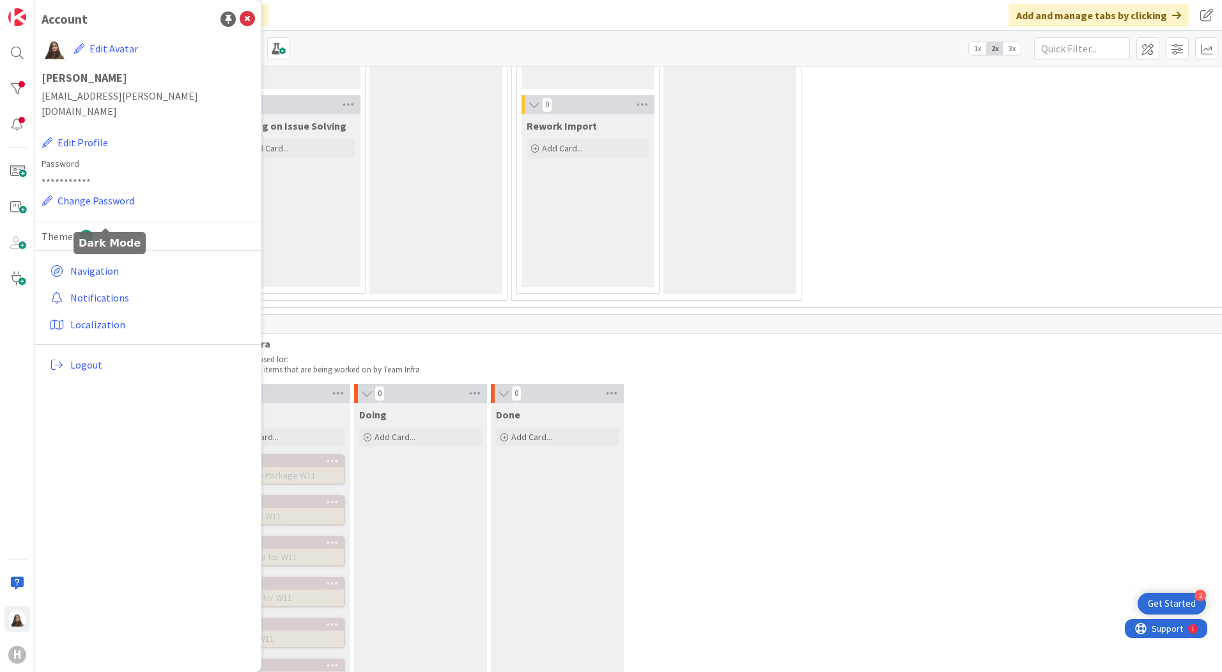
click at [112, 229] on icon at bounding box center [107, 236] width 14 height 14
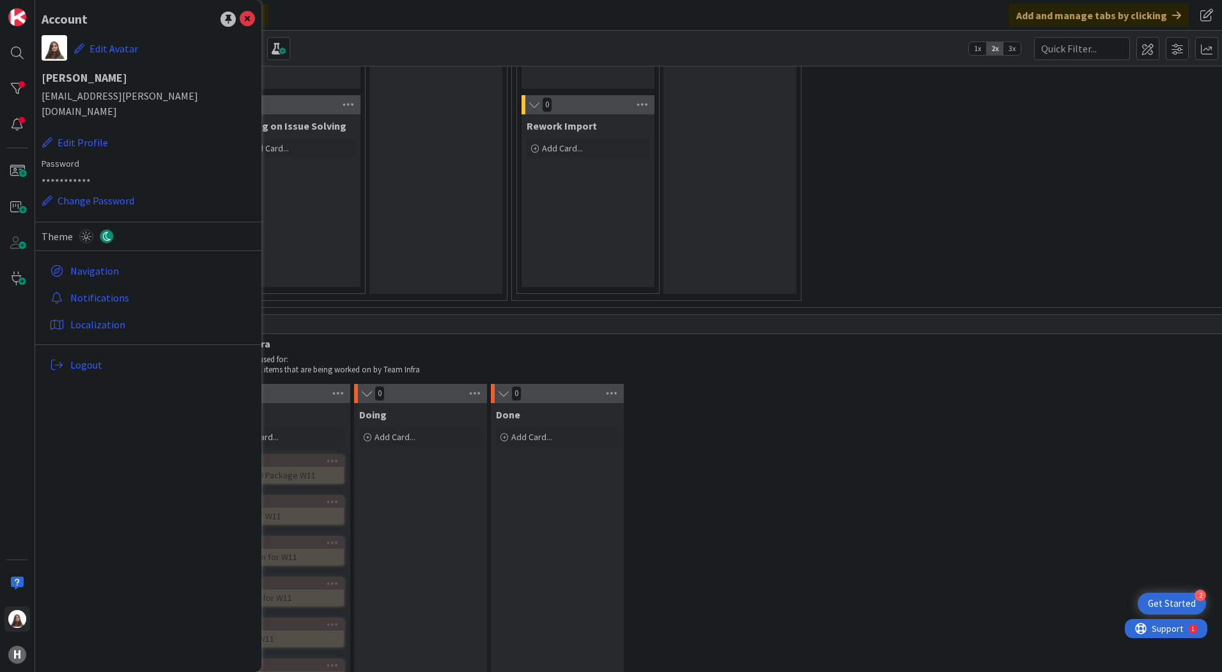
click at [835, 454] on div "0 To Do Add Card... 1614 E-Plan 2.9 Package W11 1064 Prime for W11 1060 HydroMa…" at bounding box center [1097, 642] width 1764 height 516
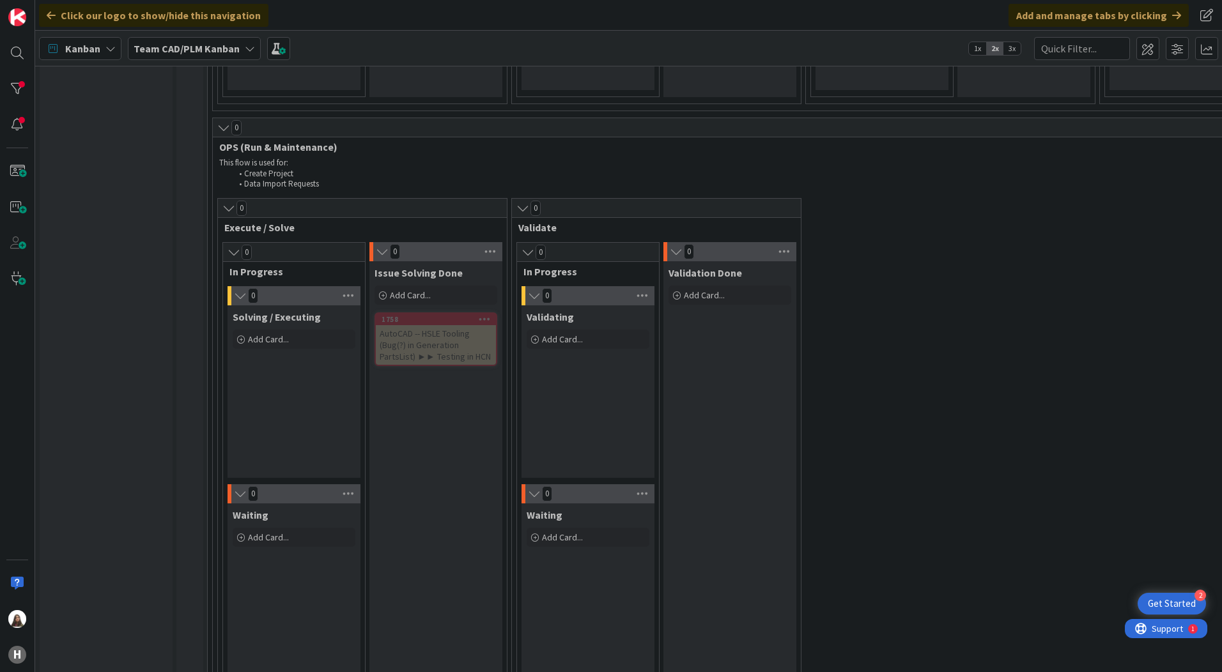
scroll to position [1074, 0]
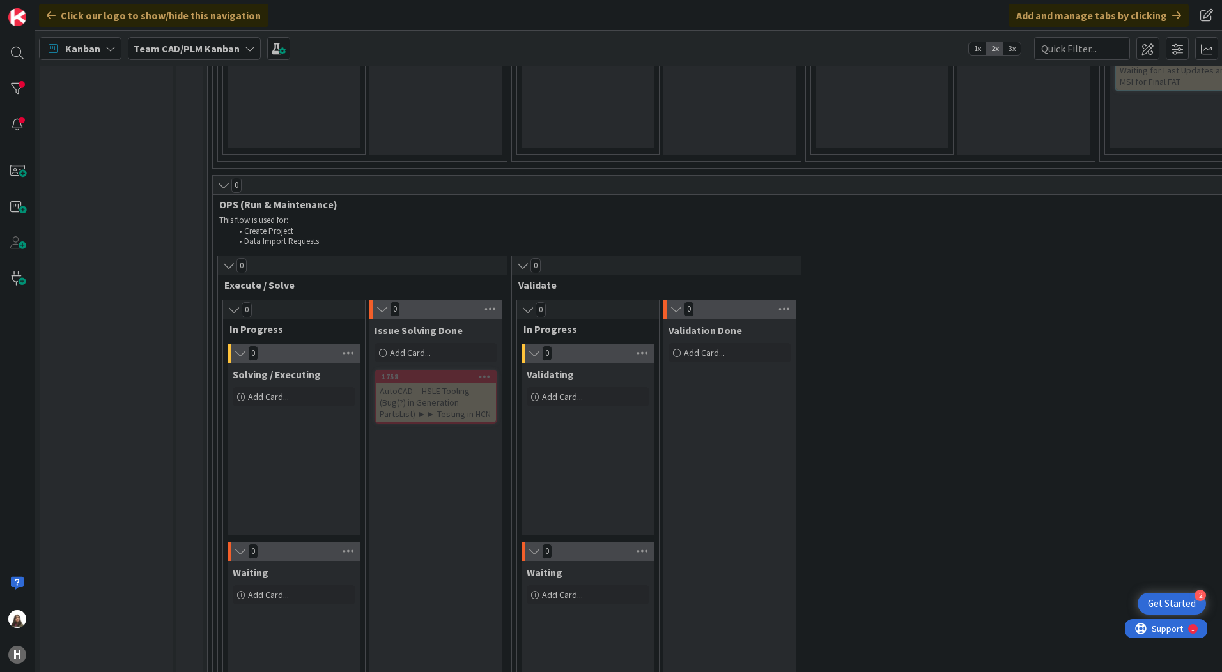
click at [254, 46] on div "Team CAD/PLM Kanban" at bounding box center [194, 48] width 133 height 23
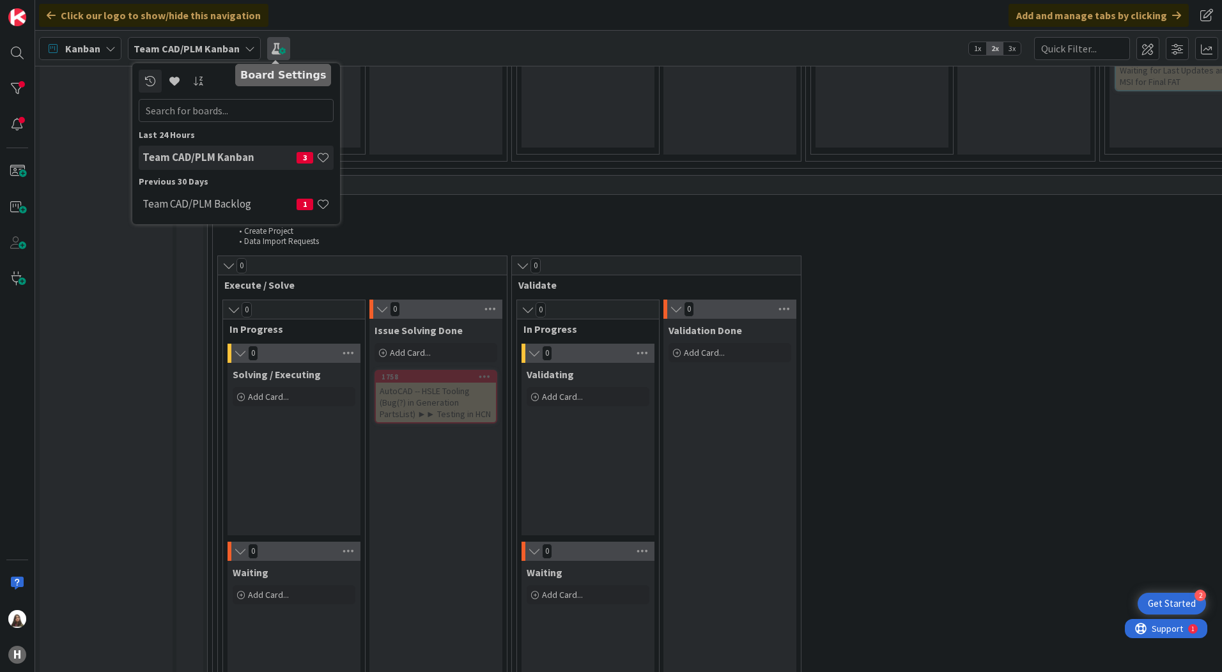
click at [273, 47] on span at bounding box center [278, 48] width 23 height 23
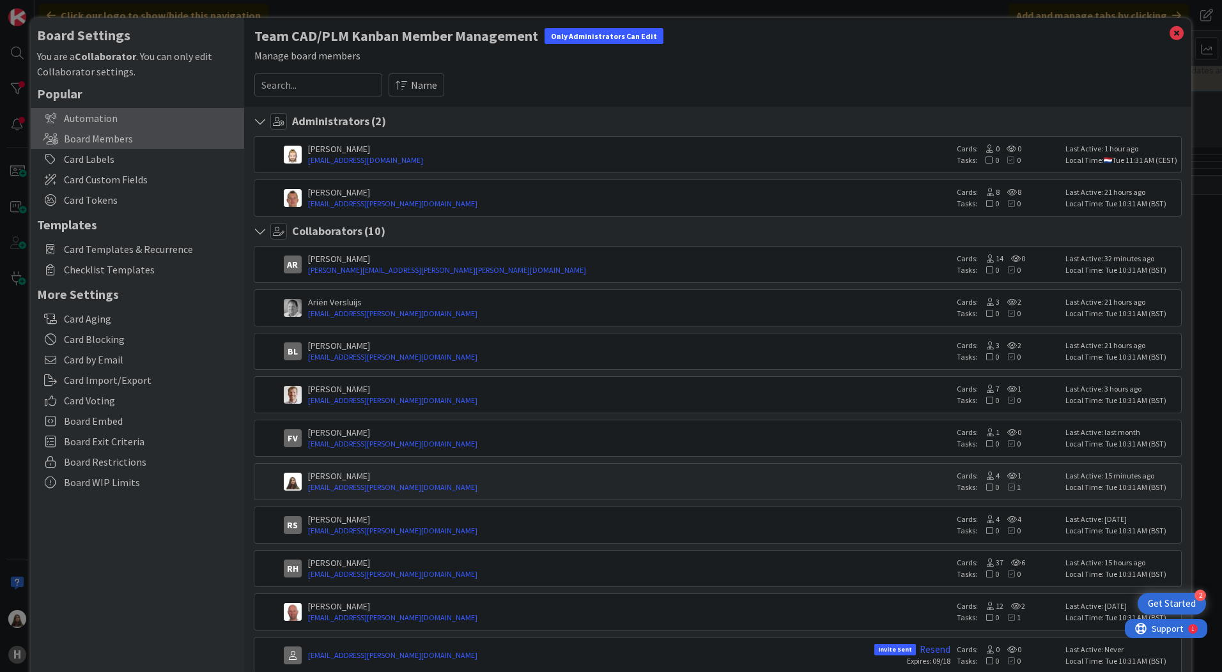
click at [93, 125] on div "Automation" at bounding box center [137, 118] width 213 height 20
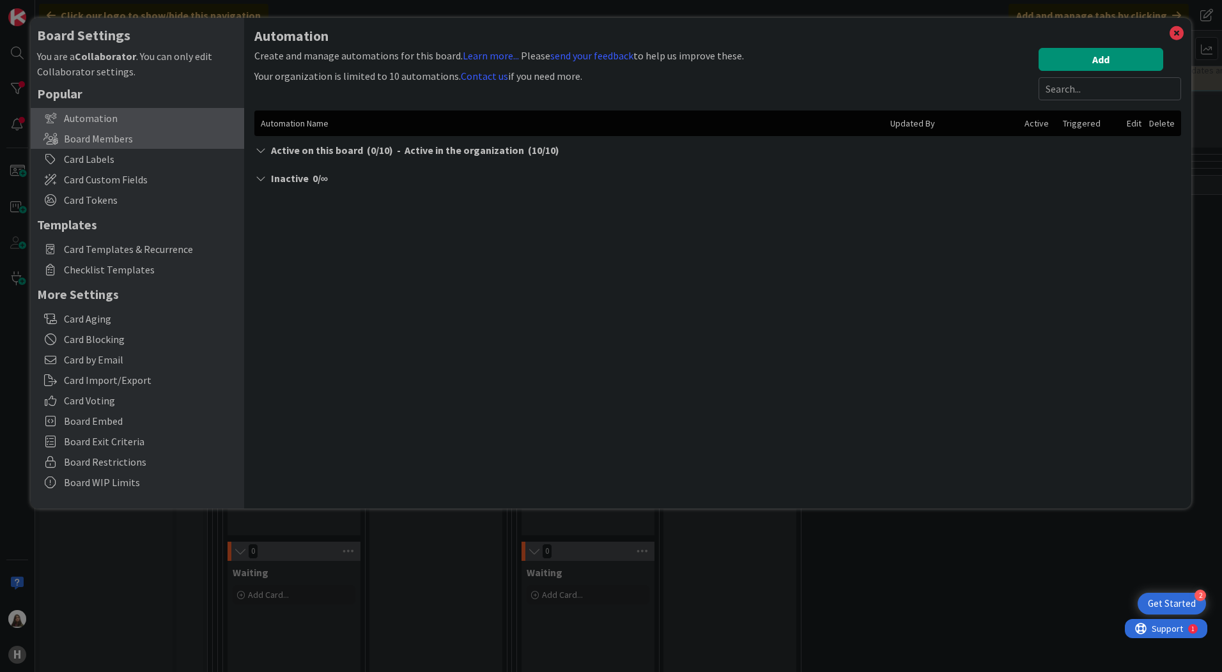
click at [89, 138] on div "Board Members" at bounding box center [137, 138] width 213 height 20
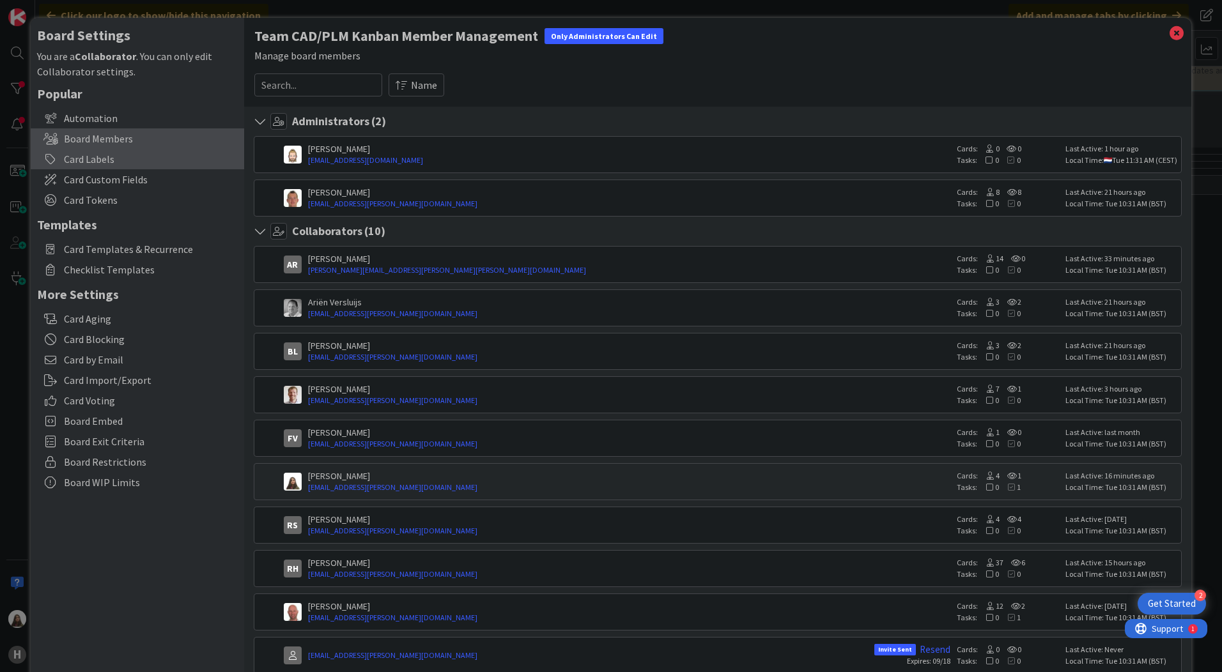
click at [85, 160] on div "Card Labels" at bounding box center [137, 159] width 213 height 20
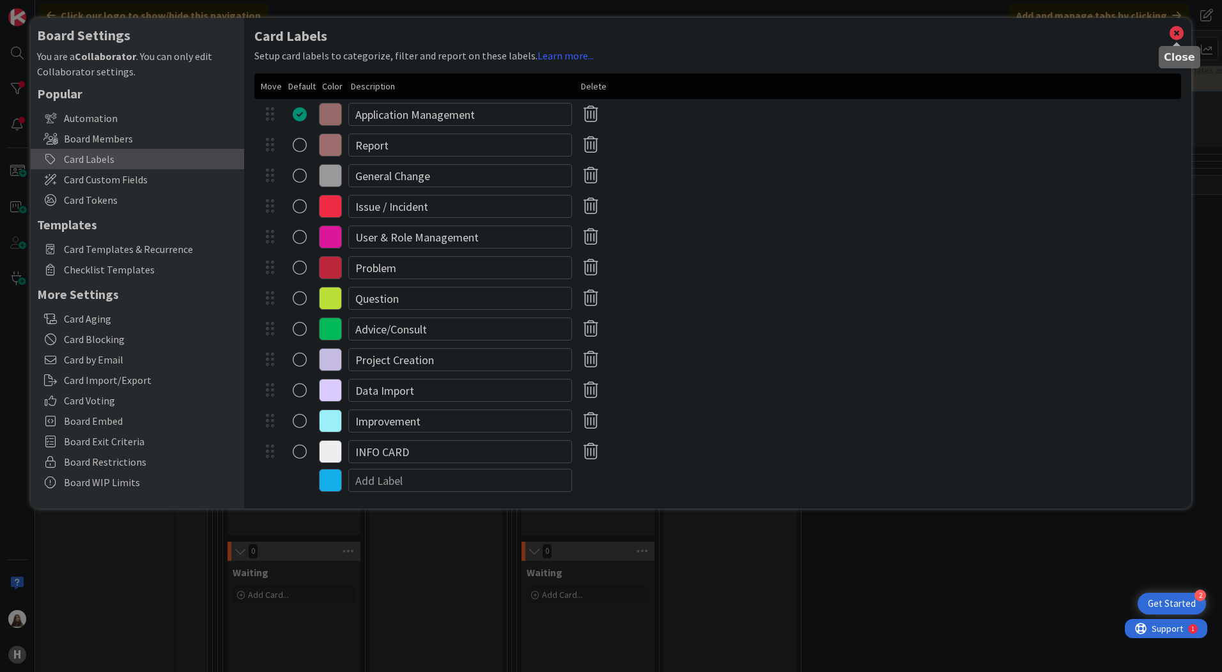
click at [1180, 32] on icon at bounding box center [1176, 33] width 17 height 18
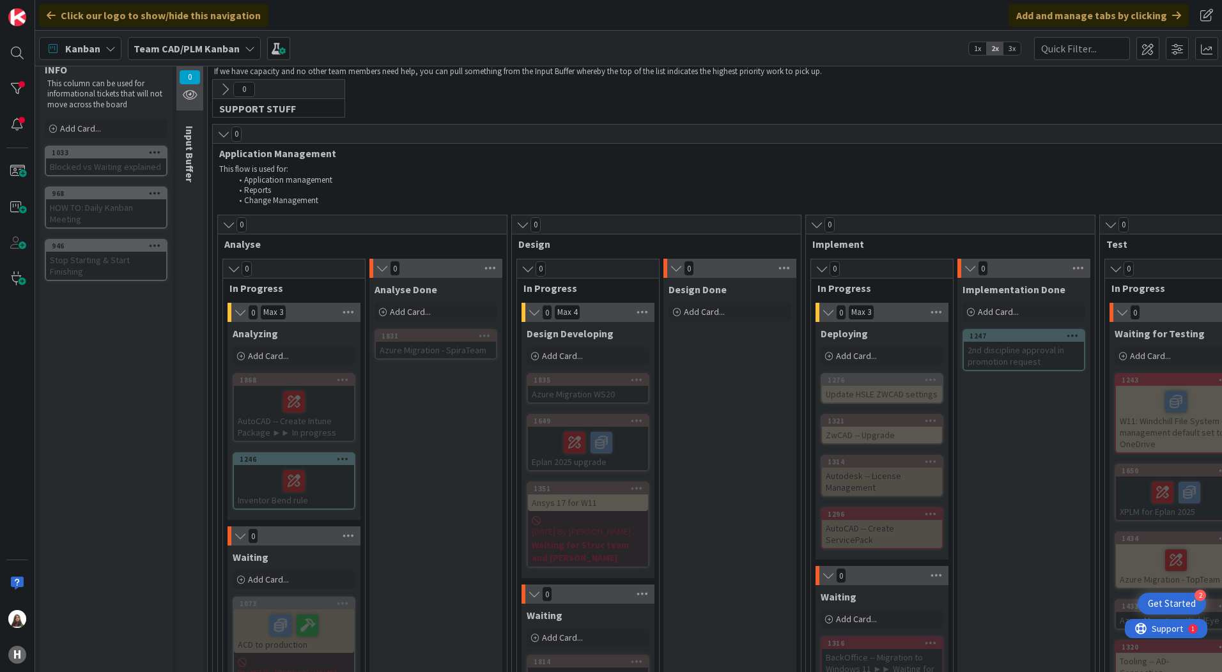
scroll to position [0, 0]
